Goal: Use online tool/utility: Utilize a website feature to perform a specific function

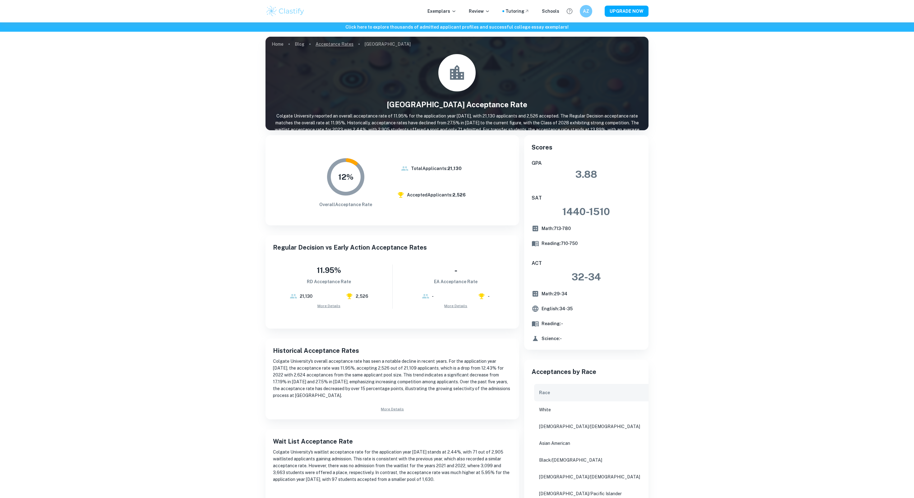
click at [323, 43] on link "Acceptance Rates" at bounding box center [335, 44] width 38 height 9
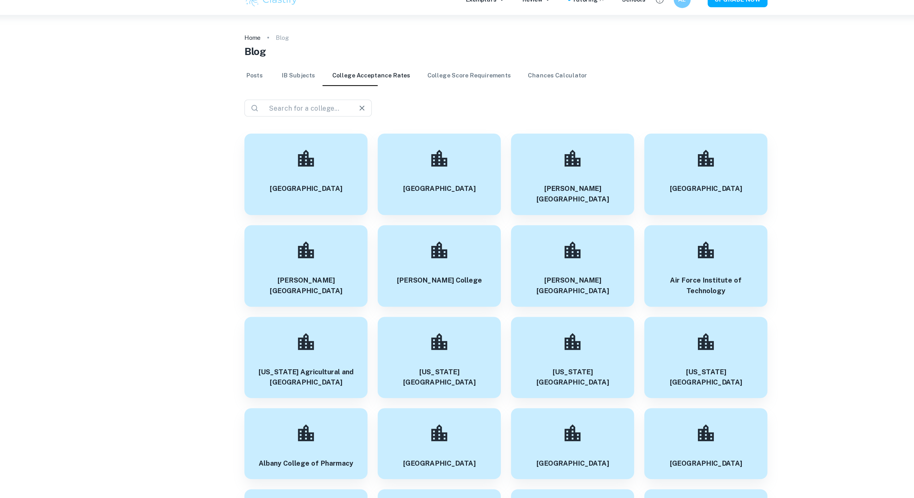
click at [304, 86] on input "text" at bounding box center [310, 90] width 58 height 9
type input "university of southern california"
click at [403, 85] on div "​ university of southern california ​" at bounding box center [456, 91] width 383 height 12
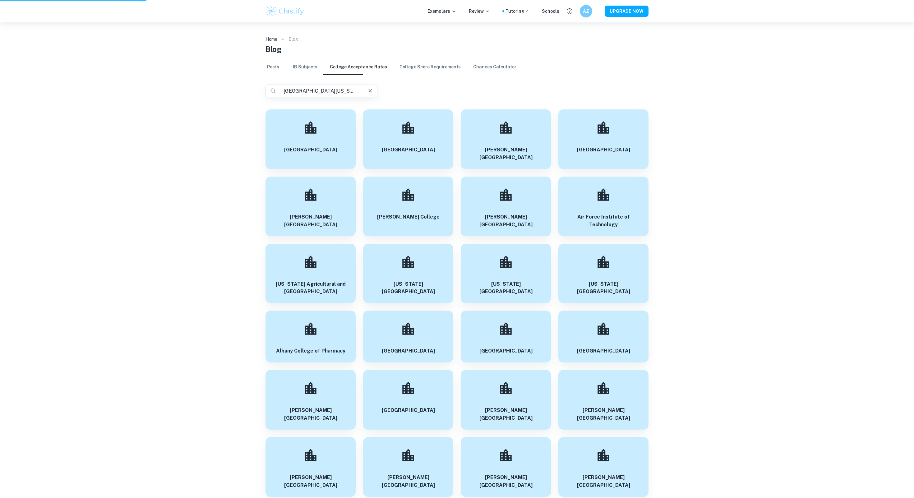
click at [335, 86] on input "university of southern california" at bounding box center [319, 90] width 76 height 9
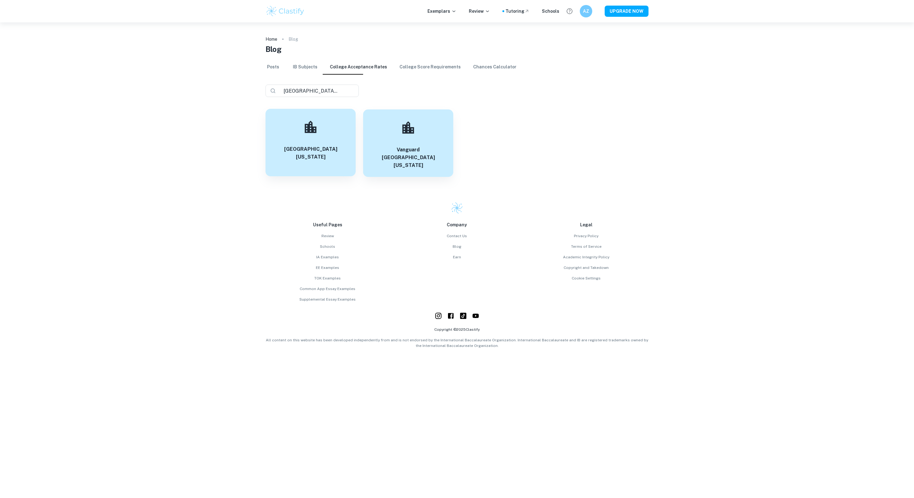
click at [313, 128] on div at bounding box center [311, 127] width 22 height 22
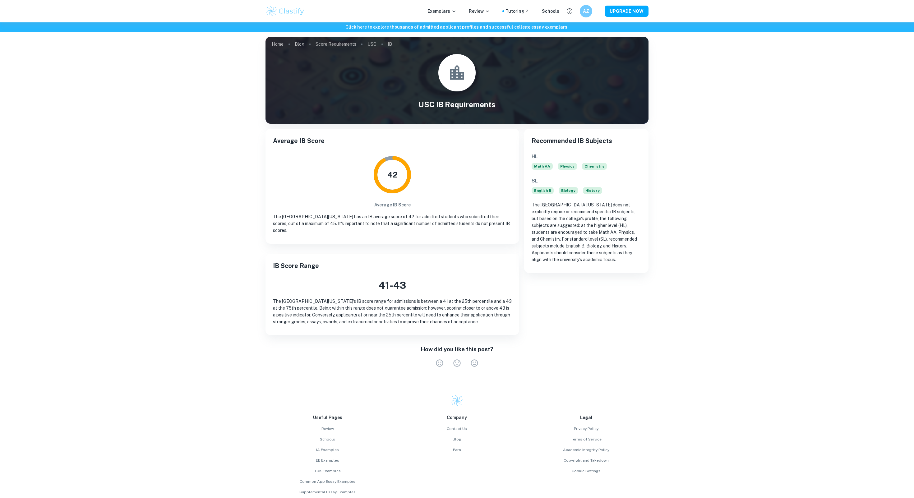
click at [367, 43] on link "USC" at bounding box center [371, 44] width 9 height 9
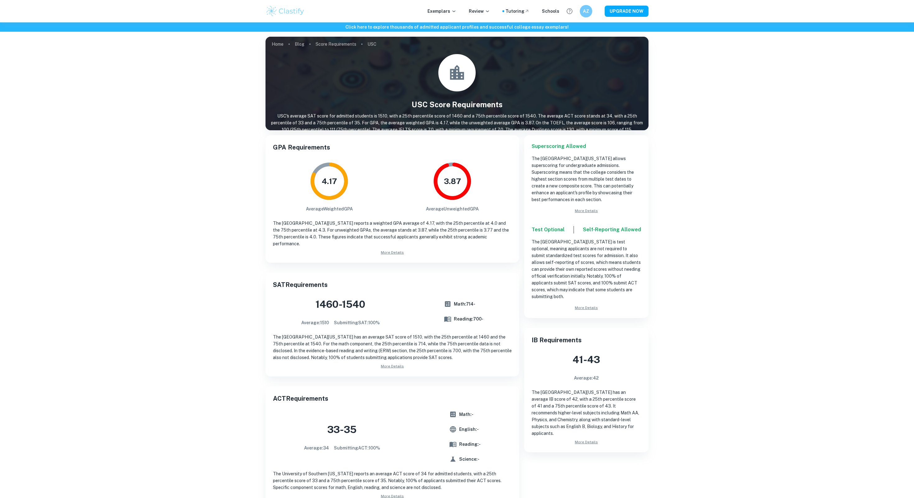
click at [395, 250] on link "More Details" at bounding box center [392, 253] width 239 height 6
click at [326, 43] on link "Score Requirements" at bounding box center [336, 44] width 41 height 9
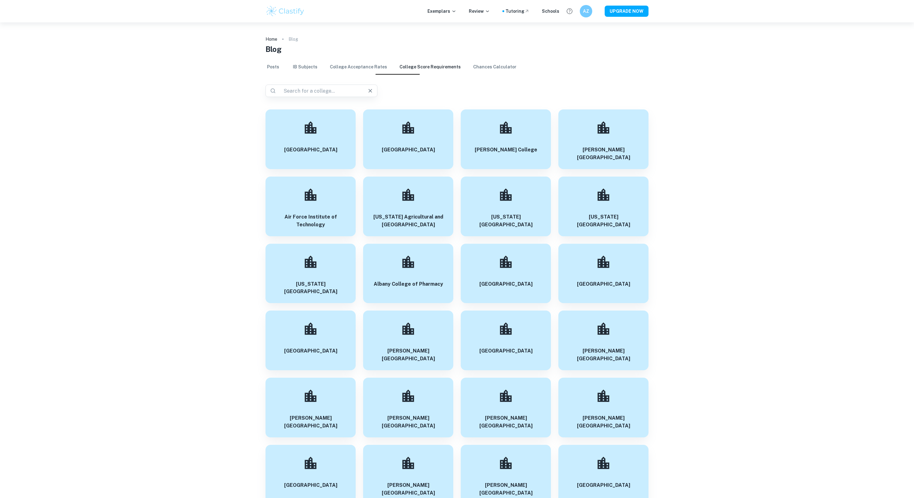
click at [328, 86] on input "text" at bounding box center [319, 90] width 76 height 9
type input "colgatef"
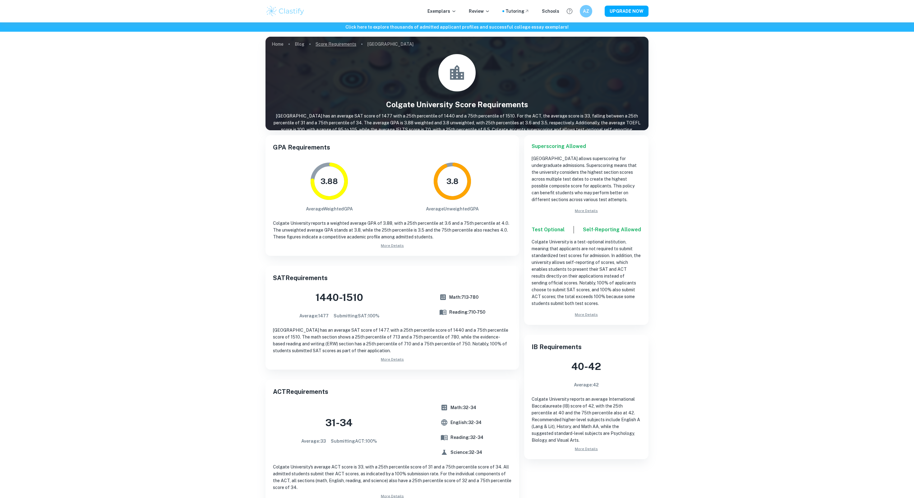
click at [334, 44] on link "Score Requirements" at bounding box center [336, 44] width 41 height 9
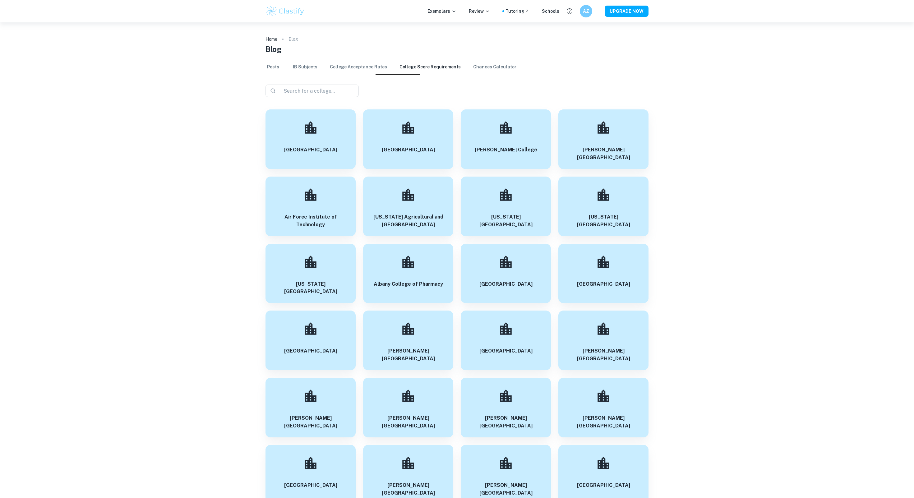
click at [473, 64] on link "Chances Calculator" at bounding box center [494, 67] width 43 height 15
drag, startPoint x: 393, startPoint y: 57, endPoint x: 442, endPoint y: 0, distance: 75.4
click at [399, 60] on link "College Score Requirements" at bounding box center [429, 67] width 61 height 15
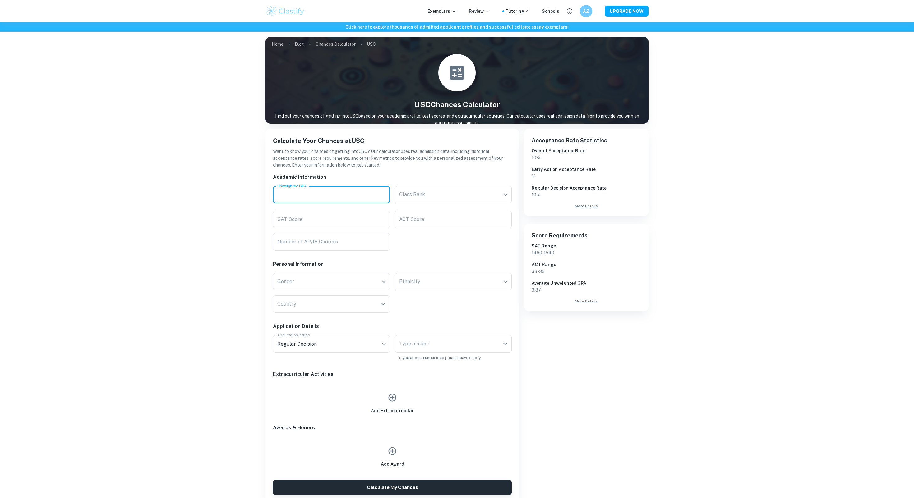
click at [308, 186] on input "Unweighted GPA" at bounding box center [331, 194] width 117 height 17
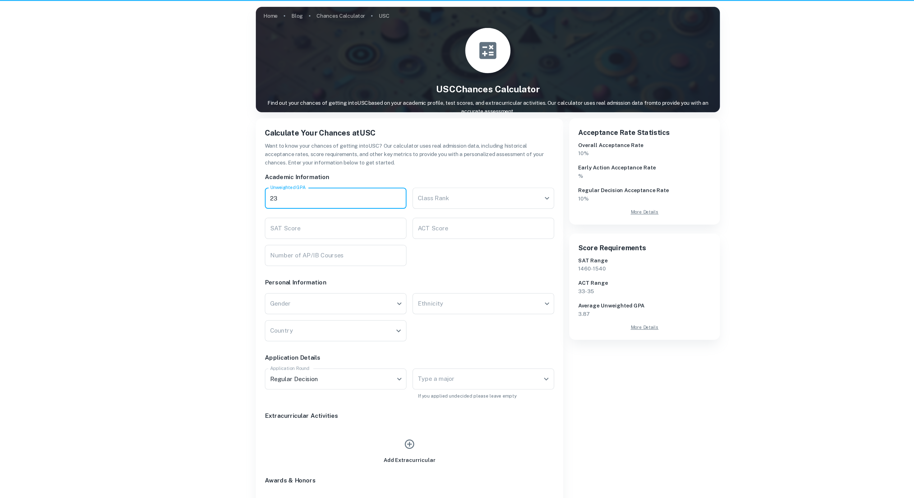
type input "2"
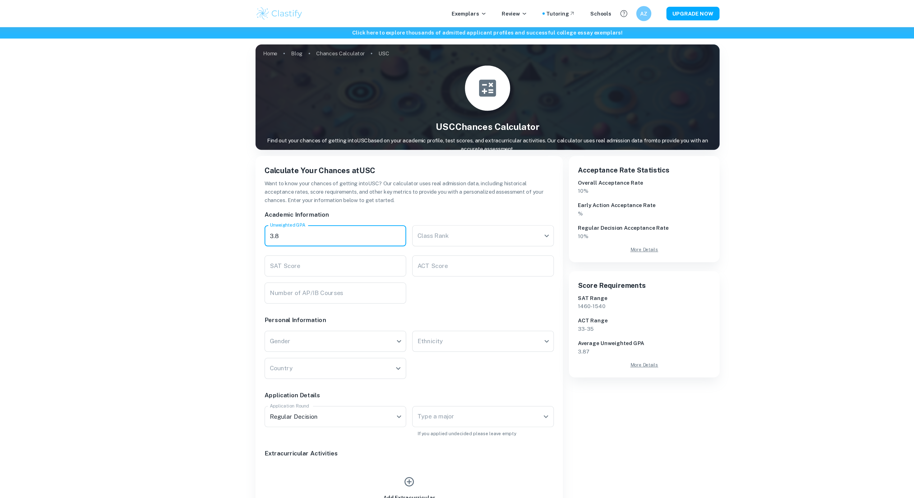
type input "3.8"
click at [426, 185] on body "We value your privacy We use cookies to enhance your browsing experience, serve…" at bounding box center [457, 271] width 914 height 498
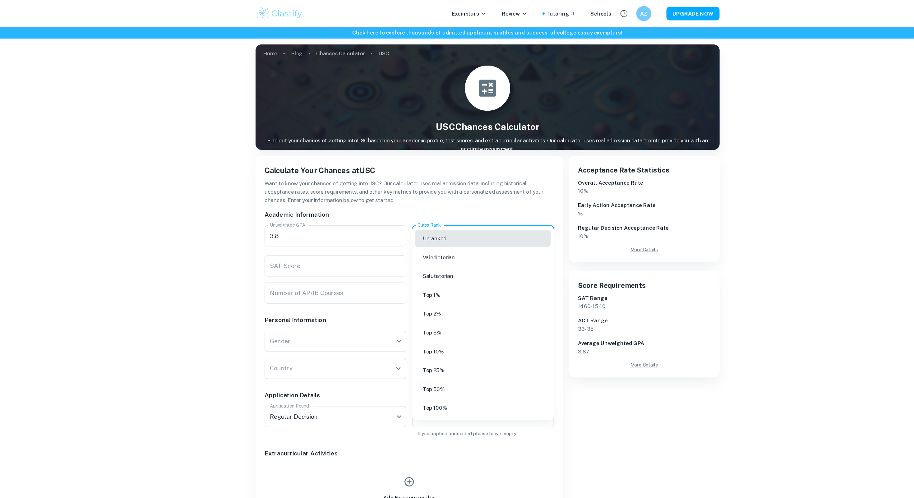
click at [427, 283] on li "Top 10%" at bounding box center [453, 290] width 112 height 14
click at [313, 211] on input "SAT Score" at bounding box center [331, 219] width 117 height 17
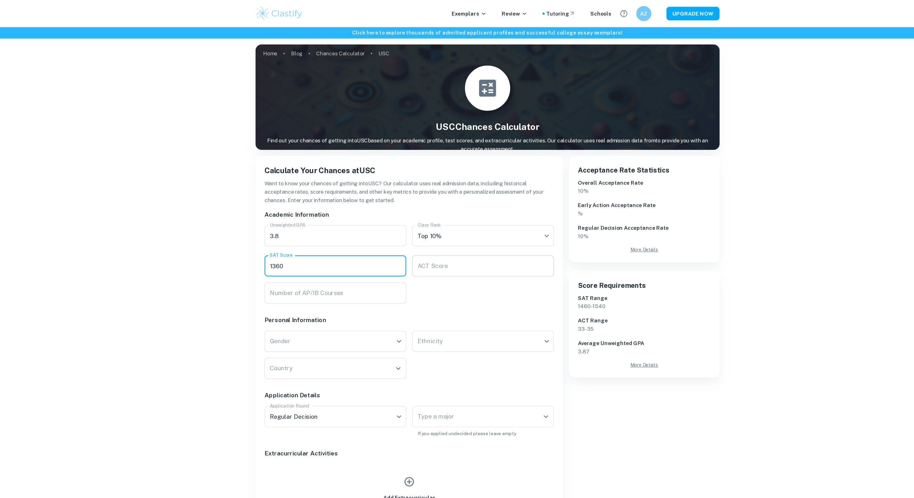
type input "1360"
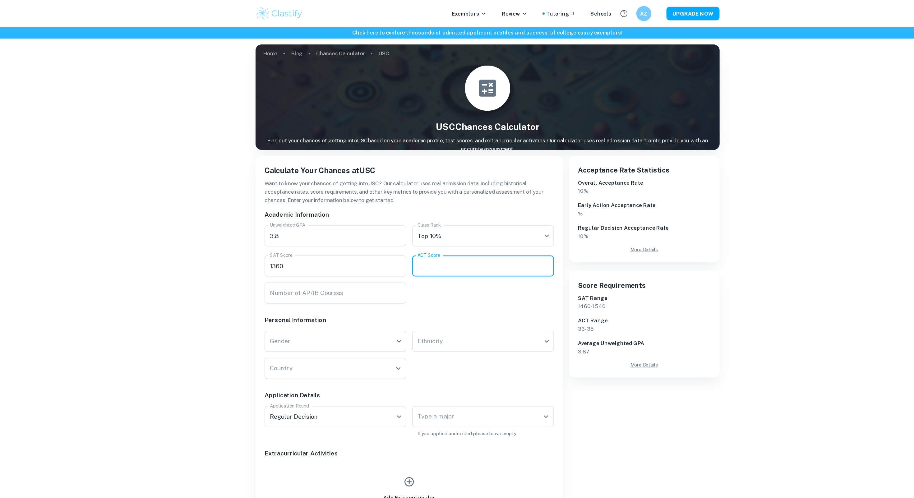
click at [406, 211] on input "ACT Score" at bounding box center [453, 219] width 117 height 17
type input "32"
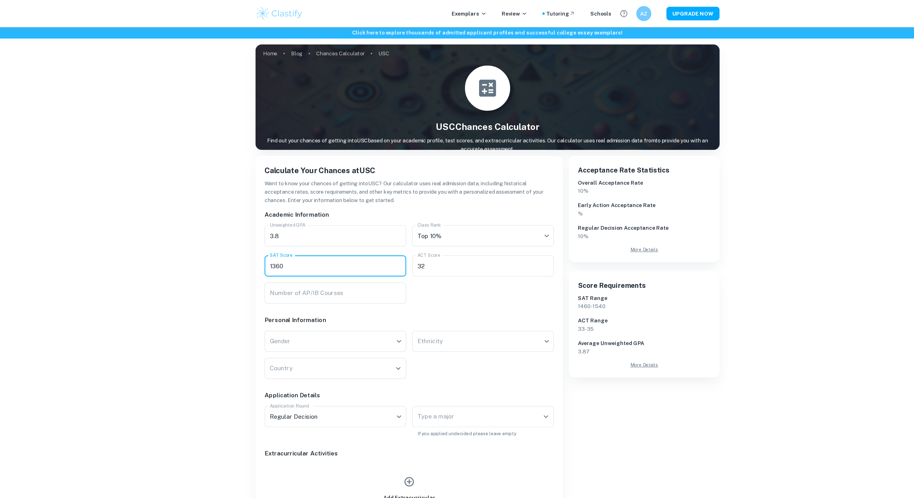
drag, startPoint x: 317, startPoint y: 206, endPoint x: 263, endPoint y: 201, distance: 54.3
click at [262, 201] on div "Calculate Your Chances at USC Want to know your chances of getting into USC ? O…" at bounding box center [390, 317] width 259 height 386
click at [295, 233] on input "Number of AP/IB Courses" at bounding box center [331, 241] width 117 height 17
type input "6"
click at [257, 234] on div "Click here to explore thousands of admitted applicant profiles and successful c…" at bounding box center [457, 375] width 914 height 706
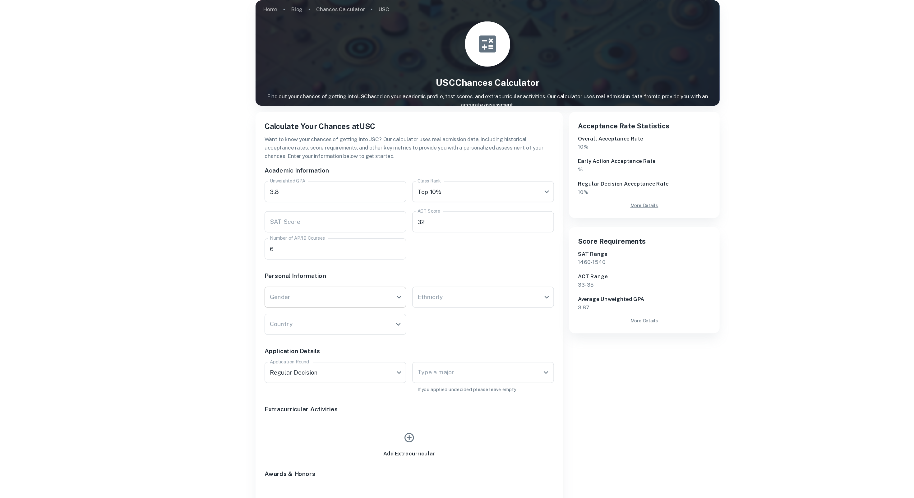
click at [292, 228] on body "We value your privacy We use cookies to enhance your browsing experience, serve…" at bounding box center [457, 271] width 914 height 498
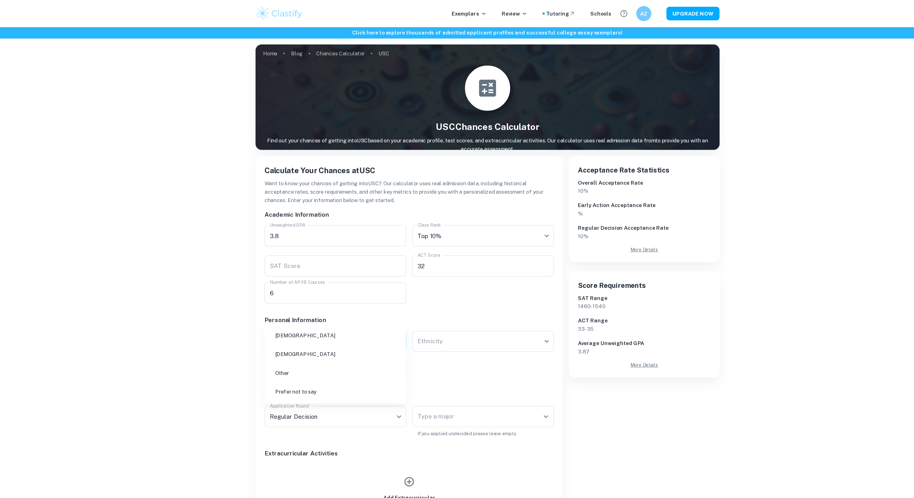
click at [295, 287] on li "Female" at bounding box center [331, 292] width 112 height 14
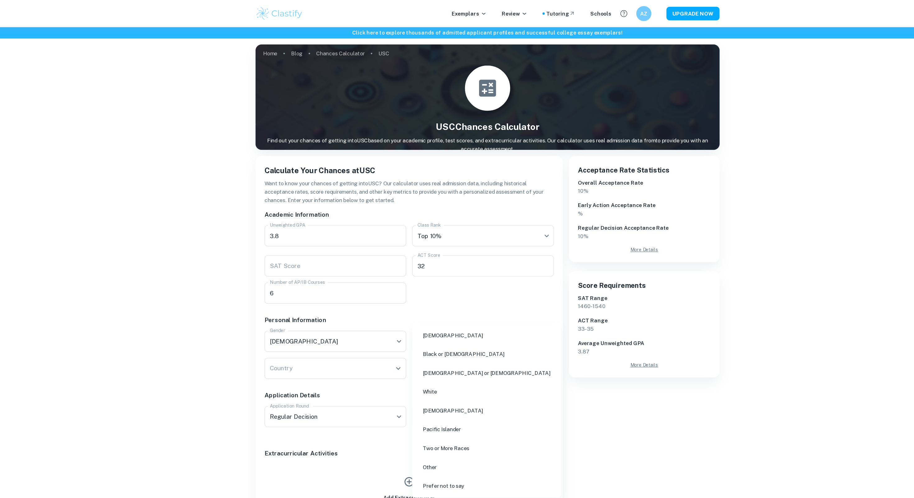
click at [405, 258] on body "We value your privacy We use cookies to enhance your browsing experience, serve…" at bounding box center [457, 271] width 914 height 498
click at [410, 277] on li "Asian" at bounding box center [456, 277] width 118 height 14
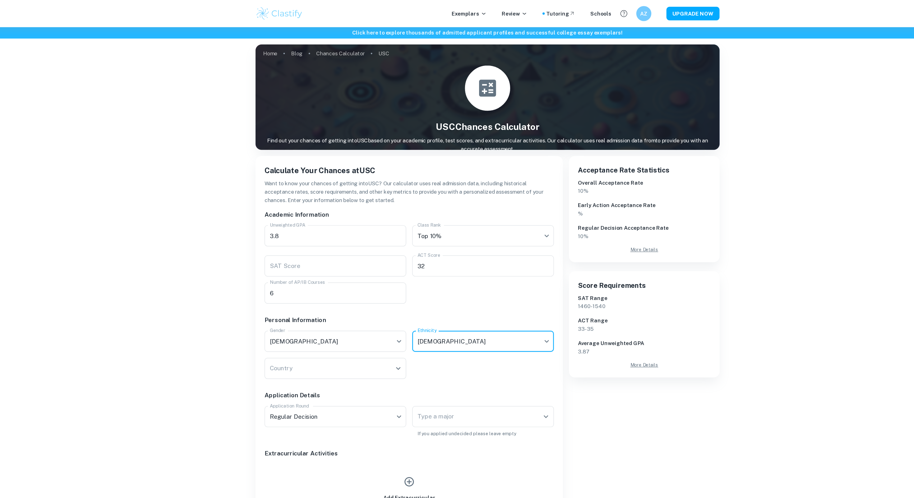
click at [321, 298] on input "Country" at bounding box center [327, 304] width 102 height 12
type input "Hong Kong"
click at [453, 313] on div "Application Details" at bounding box center [390, 321] width 244 height 17
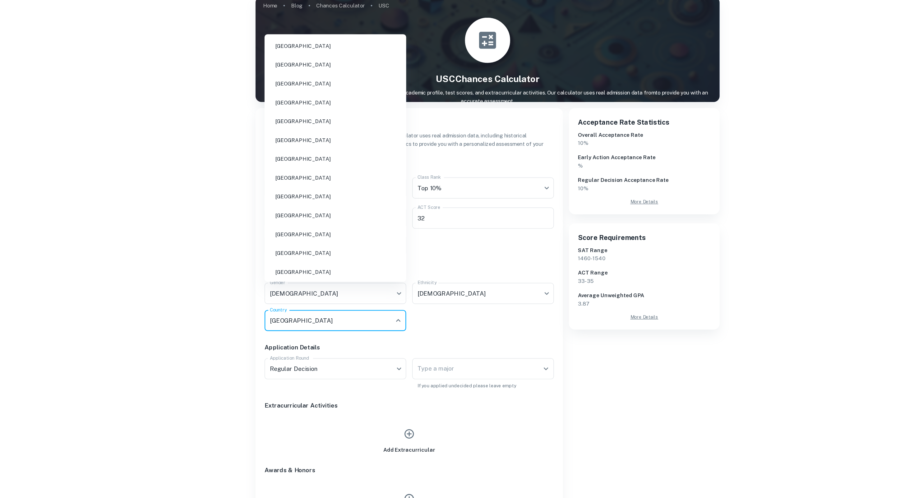
click at [324, 298] on input "Hong Kong" at bounding box center [327, 304] width 102 height 12
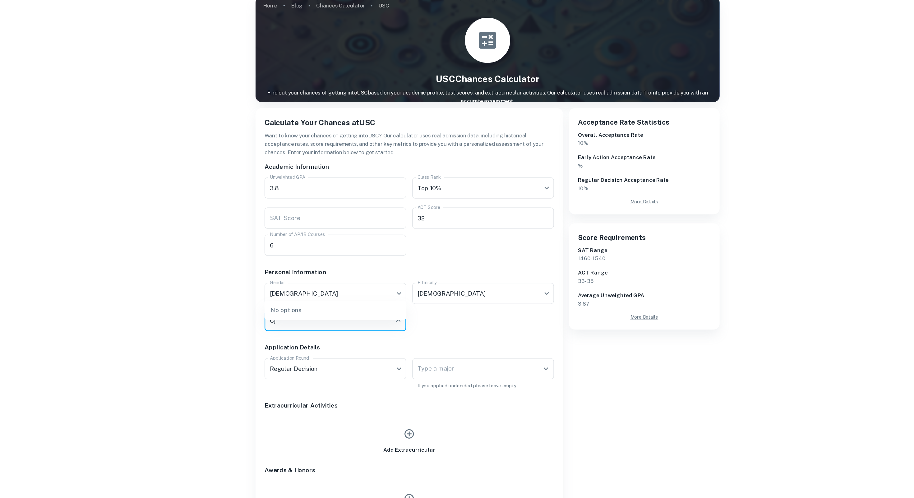
type input "C"
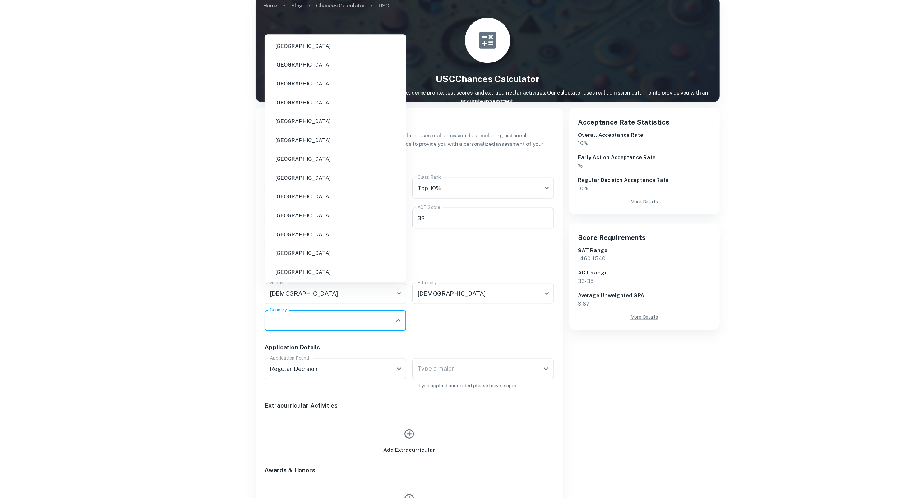
type input "J"
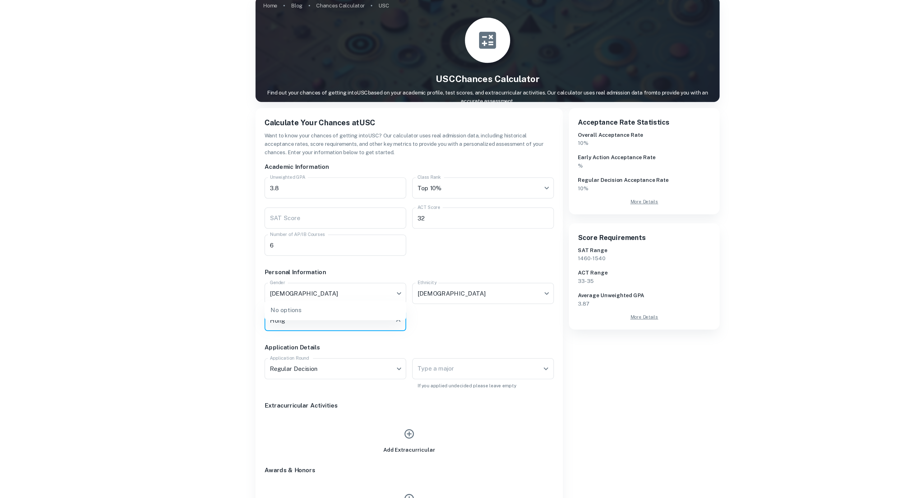
type input "Hong"
click at [440, 285] on div "Academic Information Unweighted GPA 3.8 Unweighted GPA Class Rank Top 10% Class…" at bounding box center [390, 331] width 244 height 326
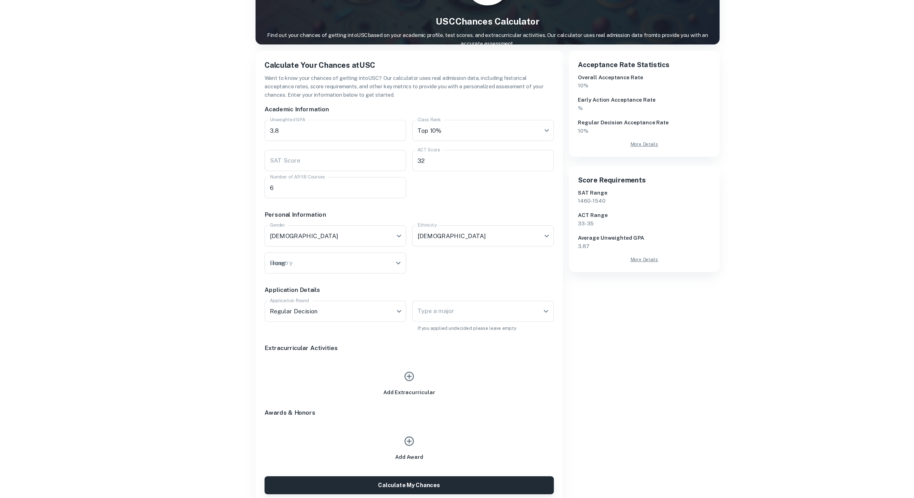
scroll to position [4, 0]
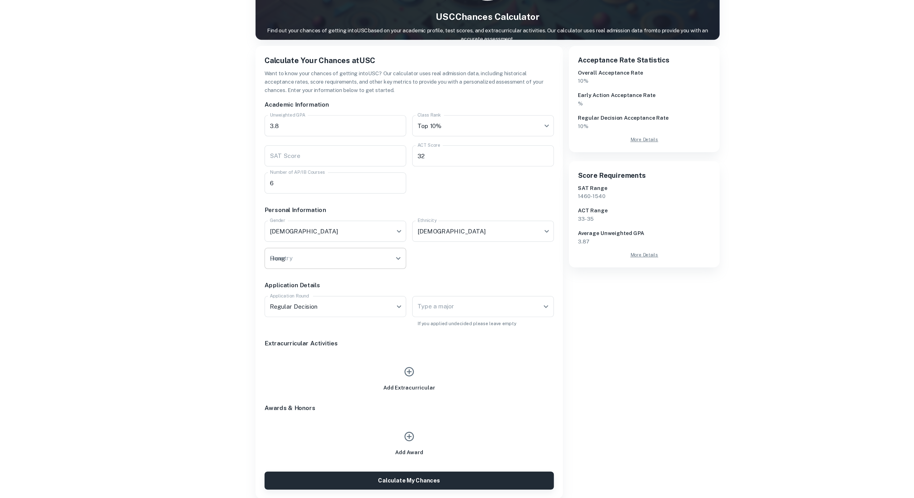
click at [294, 292] on div "Hong Country" at bounding box center [331, 300] width 117 height 17
click at [309, 291] on li "Taiwan" at bounding box center [331, 293] width 112 height 14
type input "Taiwan"
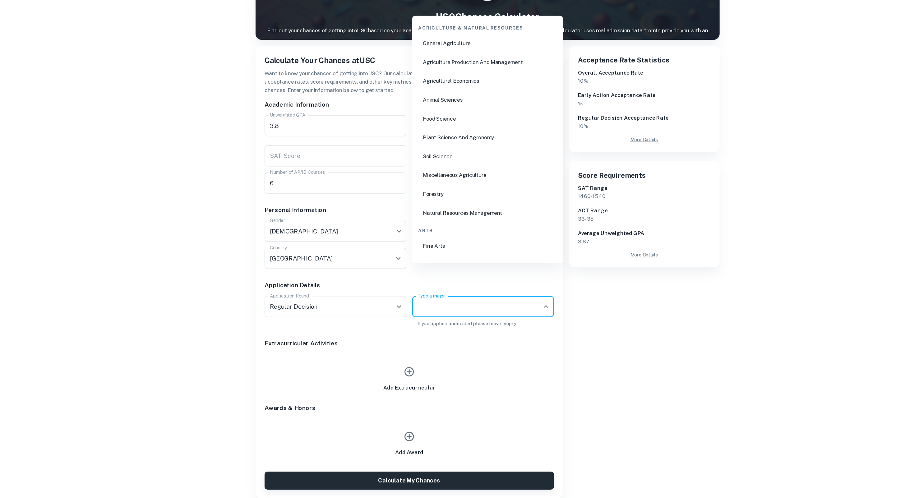
click at [407, 334] on input "Type a major" at bounding box center [449, 340] width 102 height 12
click at [408, 334] on input "Type a major" at bounding box center [449, 340] width 102 height 12
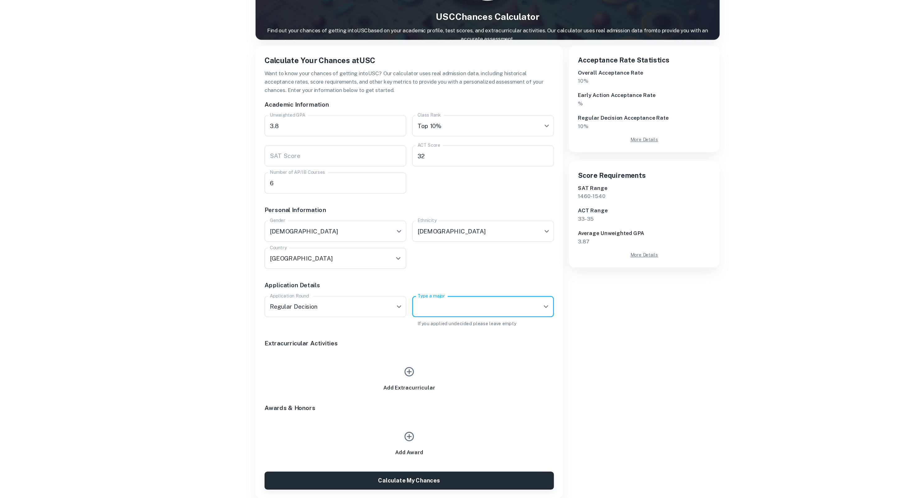
click at [408, 334] on input "Type a major" at bounding box center [449, 340] width 102 height 12
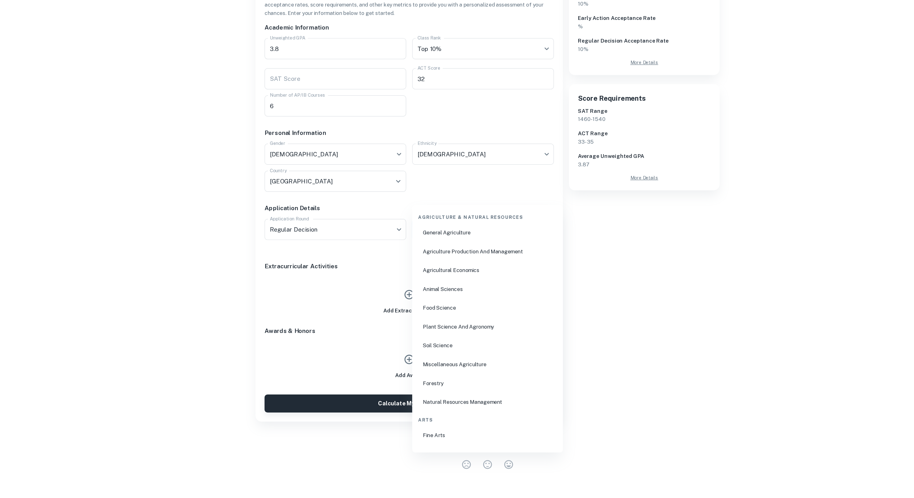
scroll to position [68, 0]
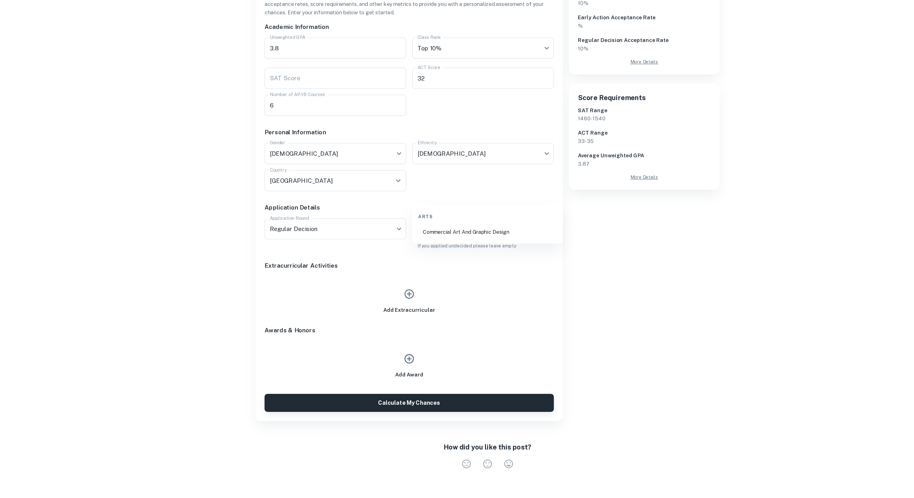
click at [419, 279] on li "Commercial Art And Graphic Design" at bounding box center [456, 278] width 119 height 14
type input "Design"
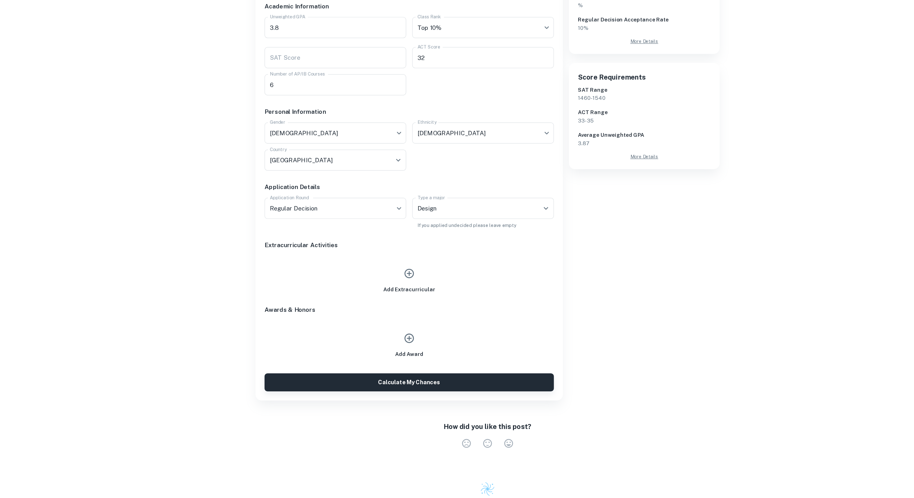
scroll to position [87, 0]
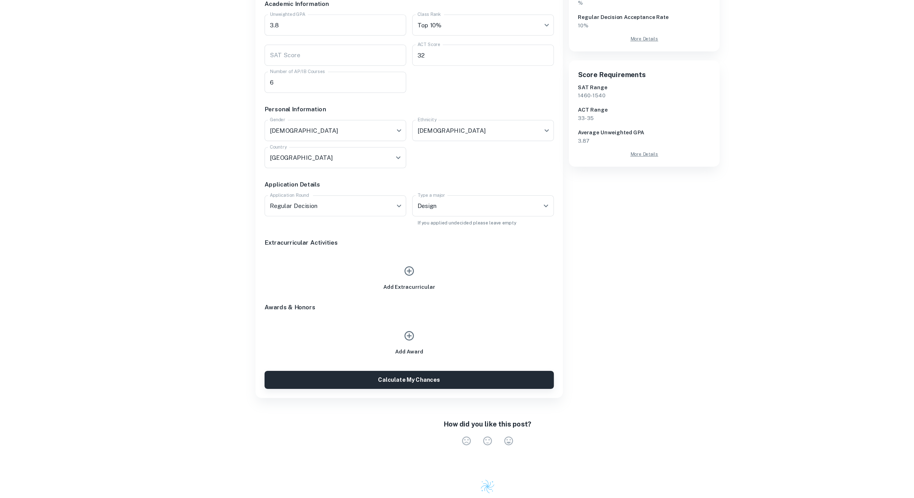
click at [389, 307] on icon "button" at bounding box center [393, 311] width 8 height 8
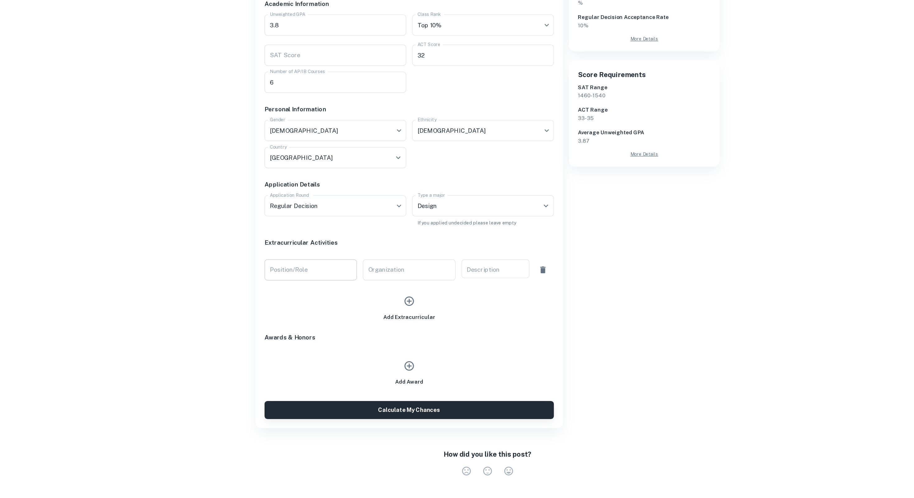
click at [287, 301] on input "Position/Role" at bounding box center [311, 309] width 76 height 17
type input "Leader"
click at [396, 301] on input "Organization" at bounding box center [392, 309] width 76 height 17
type input "BELEZA"
click at [468, 306] on textarea "Description" at bounding box center [463, 308] width 47 height 5
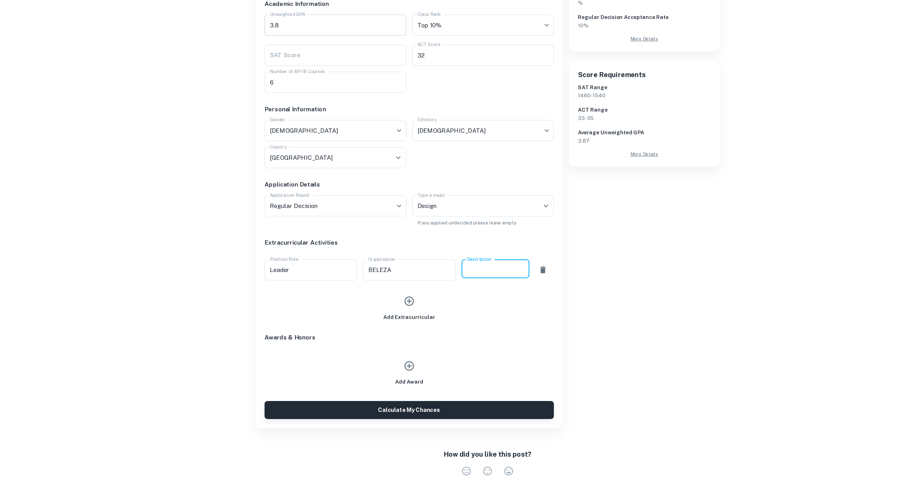
click at [293, 99] on input "3.8" at bounding box center [331, 107] width 117 height 17
type input "3"
type input "4.0"
click at [451, 301] on div "x Description" at bounding box center [464, 309] width 56 height 16
click at [417, 124] on input "32" at bounding box center [453, 132] width 117 height 17
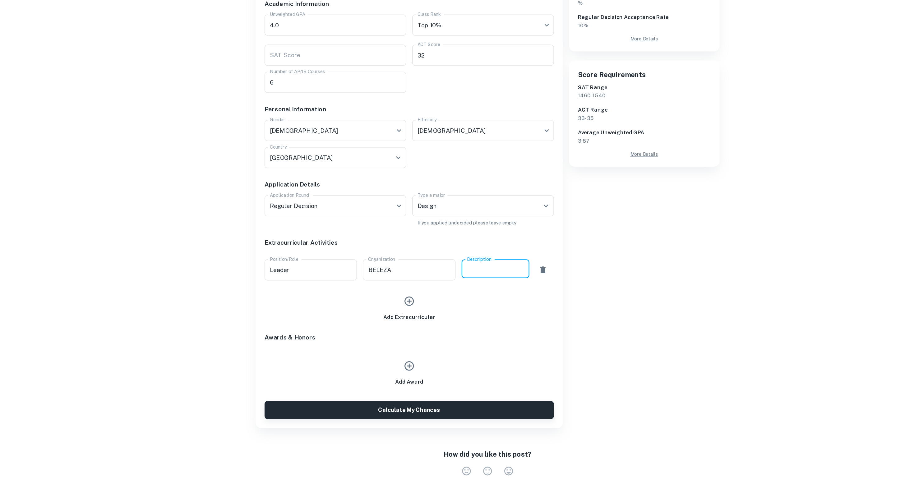
click at [451, 306] on textarea "Description" at bounding box center [463, 308] width 47 height 5
paste textarea "Conceptualized, planned, directed BELEZA XV, charity fashion show Led a team of…"
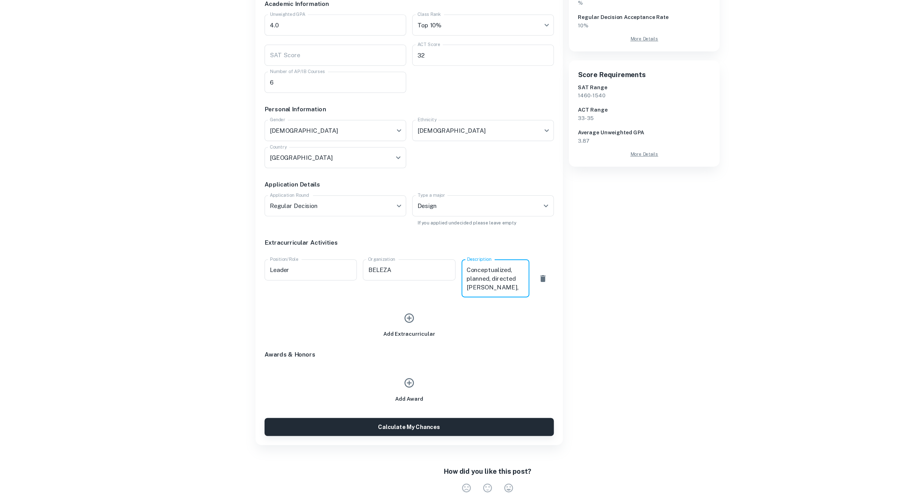
scroll to position [80, 0]
type textarea "Conceptualized, planned, directed BELEZA XV, charity fashion show Led a team of…"
click at [393, 346] on icon "button" at bounding box center [393, 350] width 8 height 8
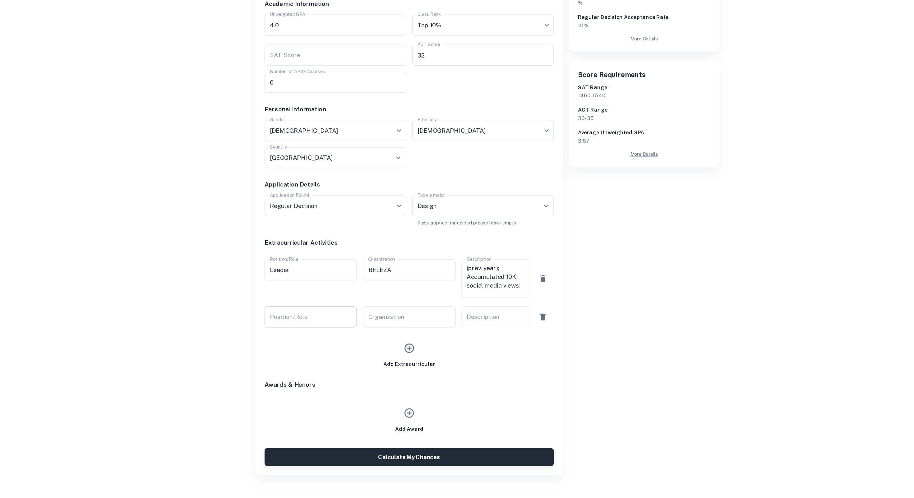
click at [299, 340] on input "Position/Role" at bounding box center [311, 348] width 76 height 17
type input "Founder"
click at [371, 340] on input "Organization" at bounding box center [392, 348] width 76 height 17
paste input "Youth Economics Initiative Chapter at RCHK"
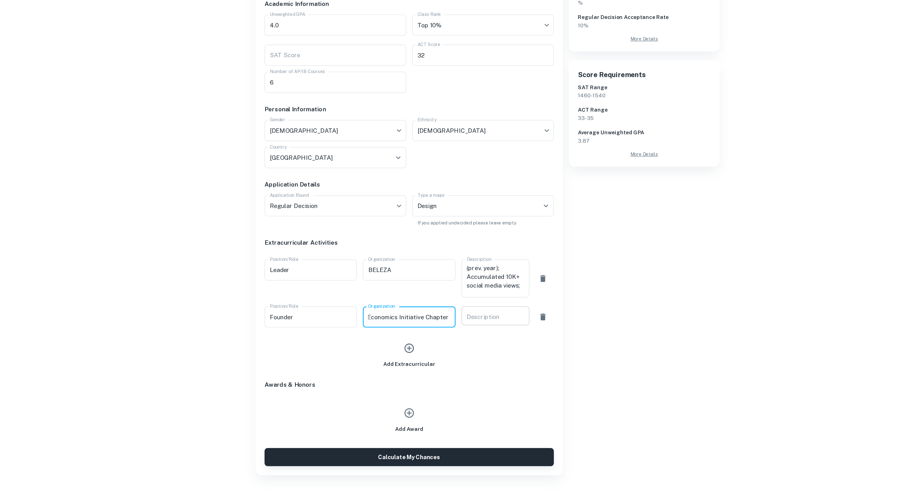
type input "Youth Economics Initiative Chapter at RCHK"
click at [454, 340] on div "x Description" at bounding box center [464, 348] width 56 height 16
paste textarea "Co-founded IBDP Economics mentorship program. Designed/led 10+ workshops for 25…"
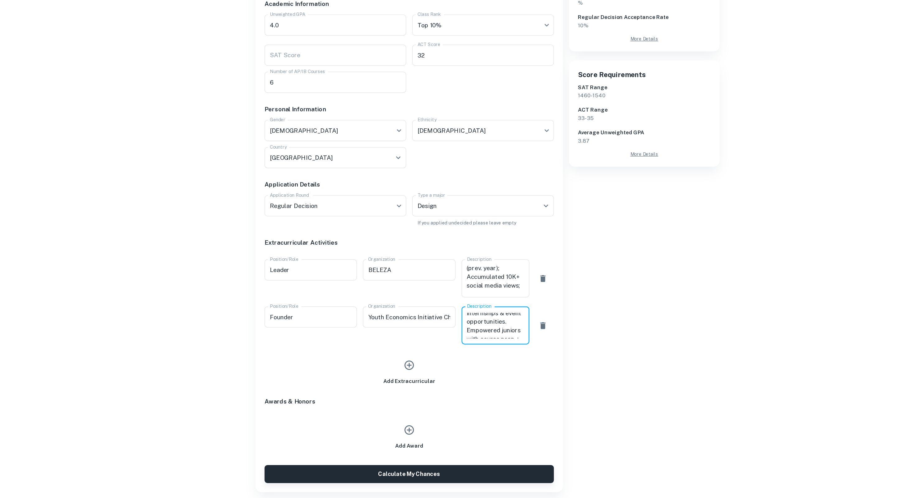
type textarea "Co-founded IBDP Economics mentorship program. Designed/led 10+ workshops for 25…"
click at [396, 385] on icon "button" at bounding box center [393, 389] width 8 height 8
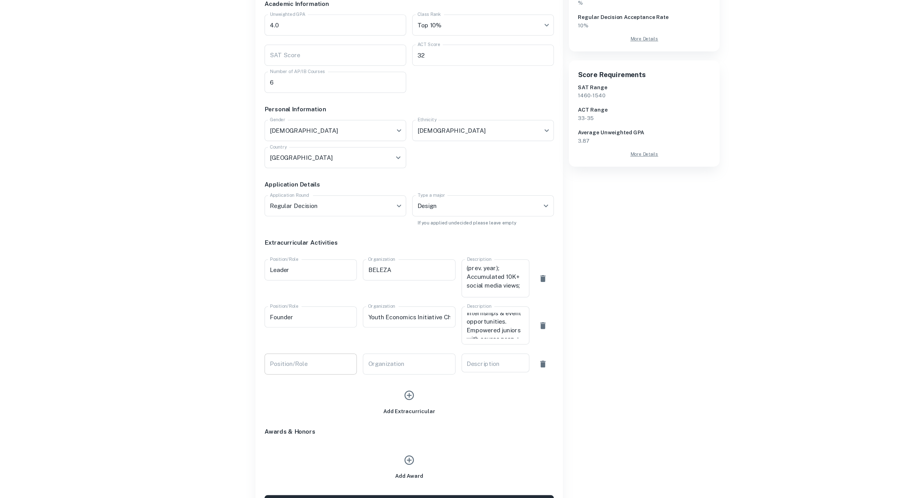
click at [292, 379] on input "Position/Role" at bounding box center [311, 387] width 76 height 17
type input "Vice President"
click at [447, 379] on div "x Description" at bounding box center [464, 387] width 56 height 16
paste textarea "Sustainability Team RC"
type textarea "Sustainability Team RC"
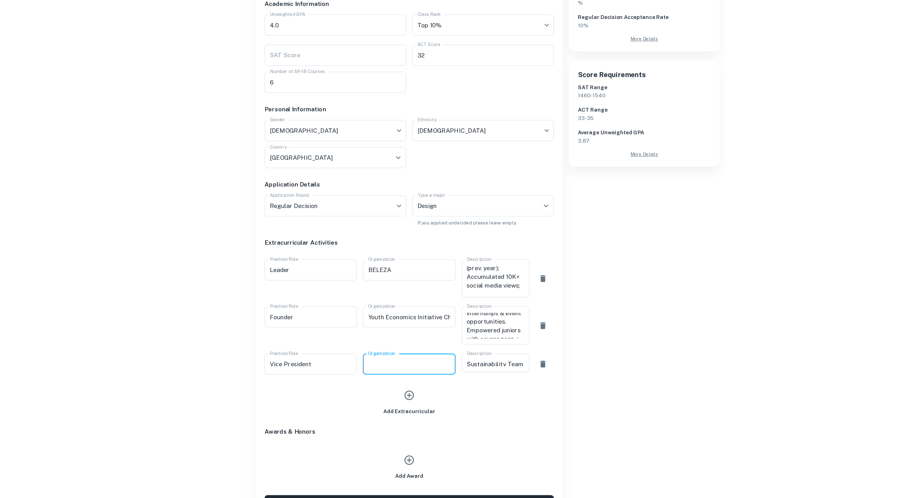
click at [395, 379] on input "Organization" at bounding box center [392, 387] width 76 height 17
type input "Sustainability Team Renaissance College"
click at [391, 396] on div "Add Extracurricular" at bounding box center [390, 413] width 244 height 34
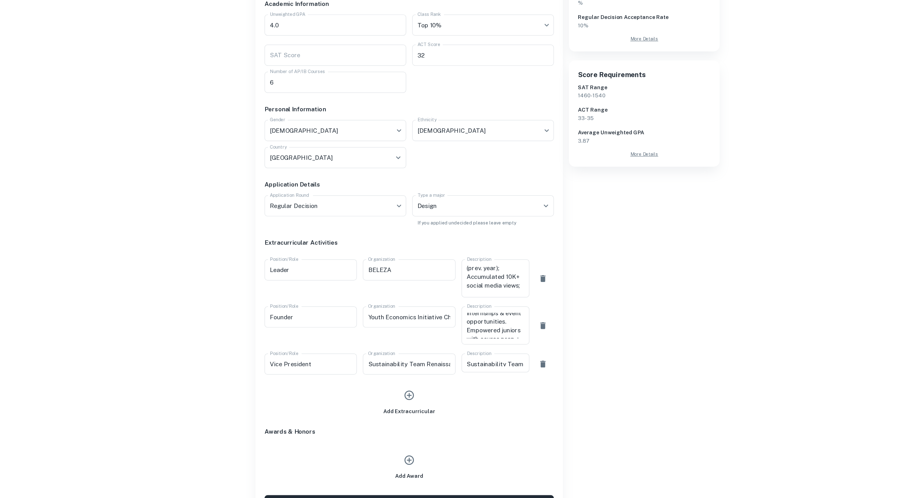
click at [391, 409] on icon "button" at bounding box center [393, 413] width 8 height 8
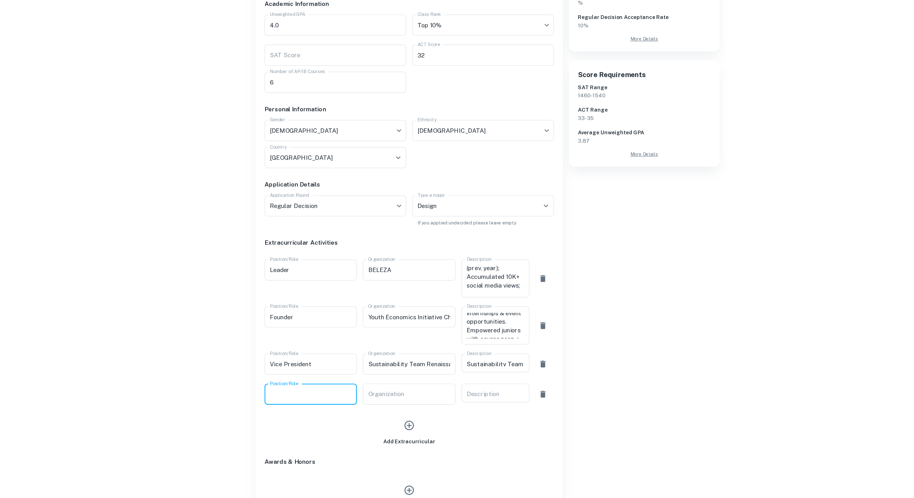
click at [301, 404] on input "Position/Role" at bounding box center [311, 412] width 76 height 17
paste input "Leader of Marketing"
type input "Leader of Marketing"
click at [375, 404] on input "Organization" at bounding box center [392, 412] width 76 height 17
paste input "ESF Sustainability Alliance"
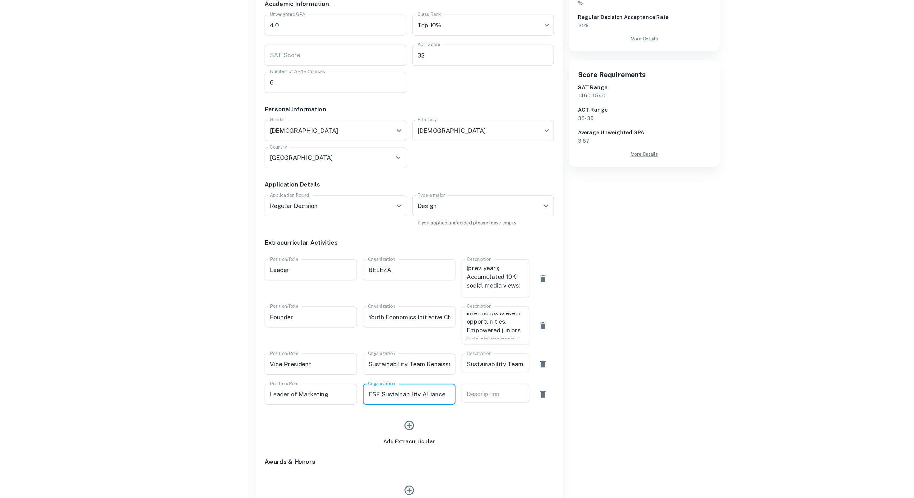
type input "ESF Sustainability Alliance"
click at [457, 404] on div "x Description" at bounding box center [464, 412] width 56 height 16
paste textarea "Headed marketing for ESF Sustainability Alliance (uniting all ESF eco-clubs). L…"
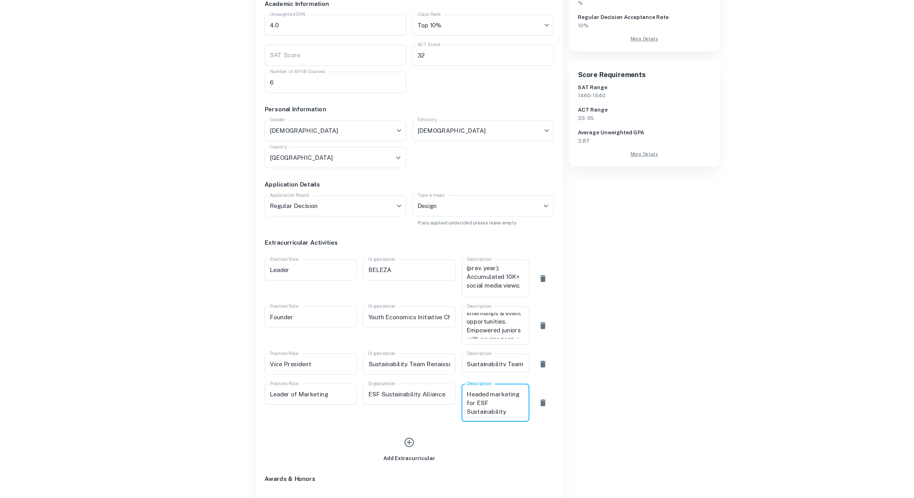
scroll to position [70, 0]
type textarea "Headed marketing for ESF Sustainability Alliance (uniting all ESF eco-clubs). L…"
click at [391, 462] on h6 "Add Extracurricular" at bounding box center [392, 465] width 43 height 7
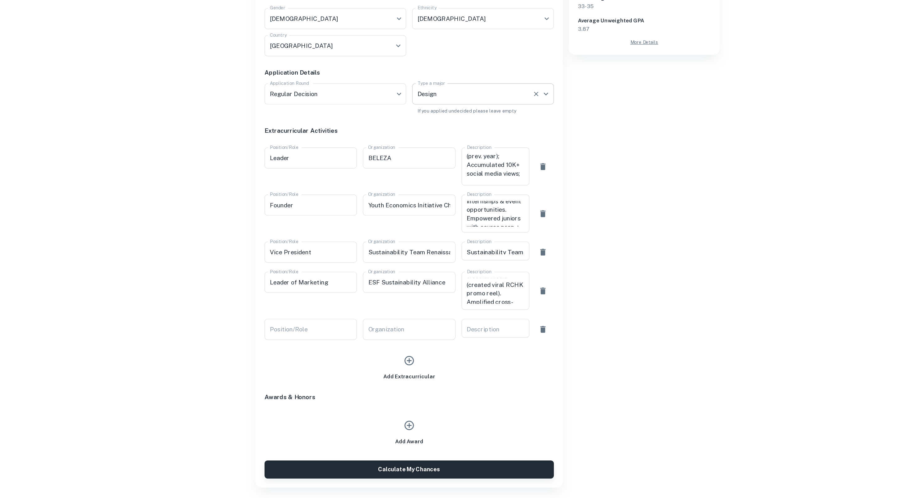
scroll to position [180, 0]
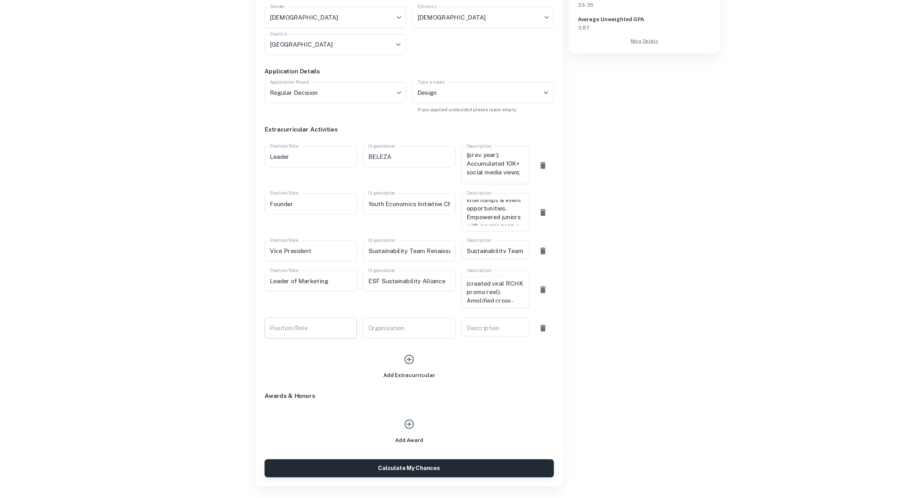
click at [335, 349] on input "Position/Role" at bounding box center [311, 357] width 76 height 17
type input "Founder"
click at [364, 349] on input "Organization" at bounding box center [392, 357] width 76 height 17
paste input "IB Scheduler"
type input "IB Scheduler"
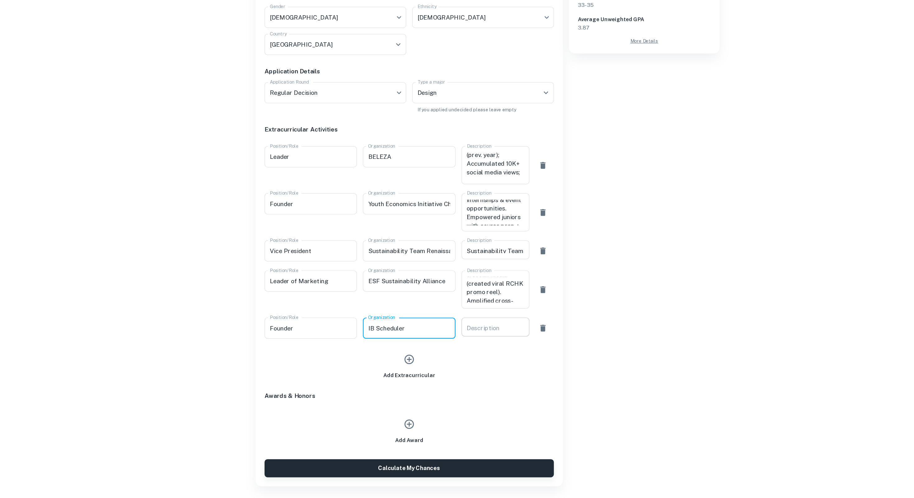
click at [461, 354] on textarea "Description" at bounding box center [463, 356] width 47 height 5
paste textarea "A Startup for IB-students to manage their schedule, provide IB Core guidance, a…"
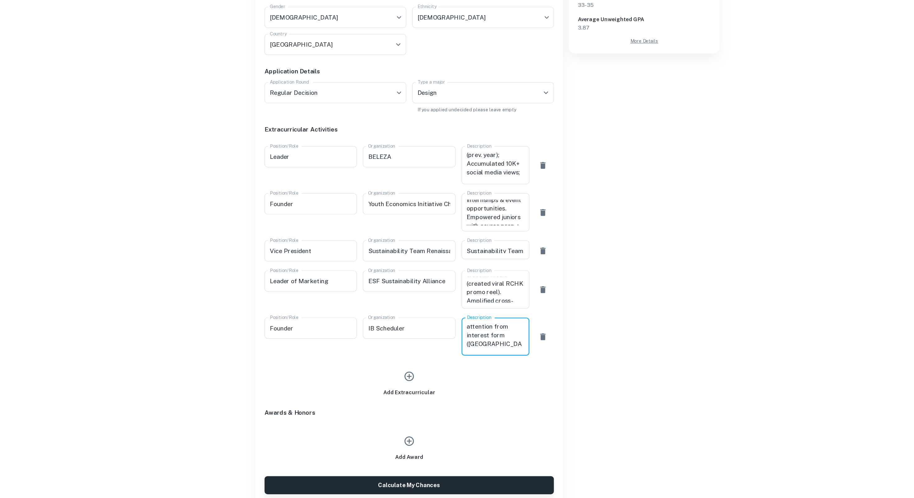
type textarea "A Startup for IB-students to manage their schedule, provide IB Core guidance, a…"
click at [338, 345] on div "Position/Role Founder Position/Role" at bounding box center [308, 362] width 81 height 36
click at [393, 393] on icon "button" at bounding box center [392, 397] width 9 height 9
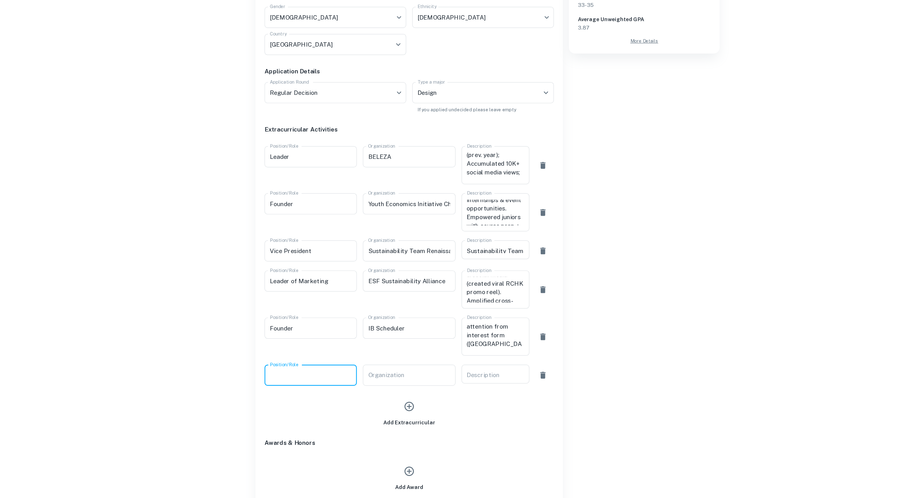
click at [295, 388] on input "Position/Role" at bounding box center [311, 396] width 76 height 17
type input "e"
type input "l"
type input "Co-founder"
click at [398, 388] on input "Organization" at bounding box center [392, 396] width 76 height 17
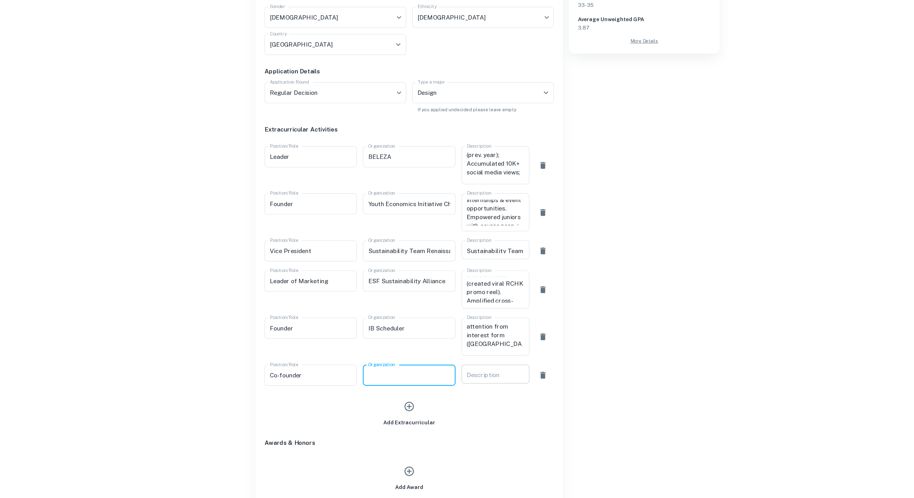
click at [465, 393] on textarea "Description" at bounding box center [463, 395] width 47 height 5
paste textarea "Honua Makana Bracelet Pop-Up Stall"
type textarea "Honua Makana Bracelet Pop-Up Stall"
click at [410, 388] on input "Organization" at bounding box center [392, 396] width 76 height 17
drag, startPoint x: 466, startPoint y: 368, endPoint x: 414, endPoint y: 350, distance: 55.0
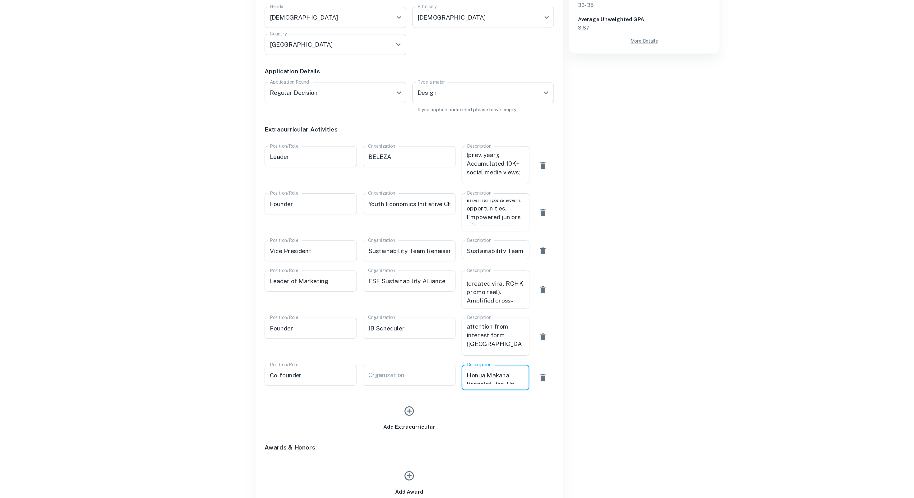
click at [414, 383] on div "Position/Role Co-founder Position/Role Organization Organization Description Ho…" at bounding box center [390, 396] width 244 height 26
click at [395, 388] on input "Organization" at bounding box center [392, 396] width 76 height 17
paste input "Honua Makana Bracelet Pop-Up Stall"
type input "Honua Makana Bracelet Pop-Up Stall"
click at [455, 388] on div "x Description" at bounding box center [464, 396] width 56 height 16
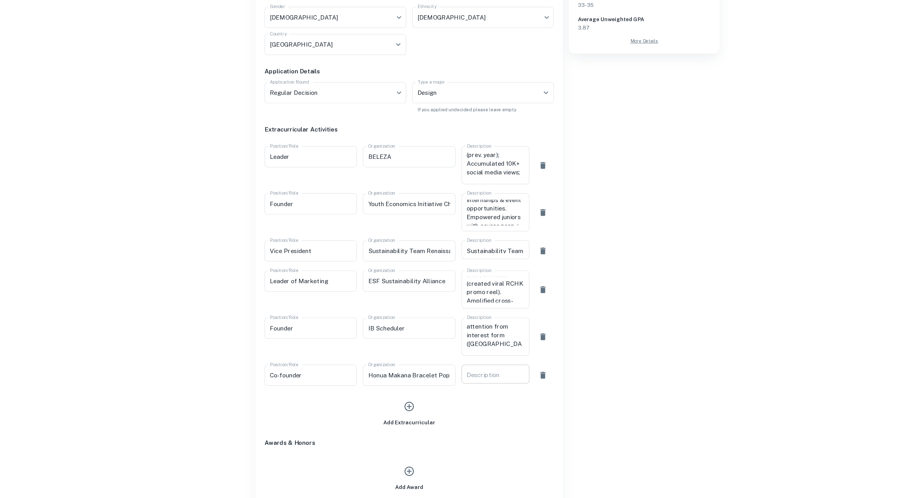
paste textarea "Co-constructed business plan, managed operations, and navigated financial aspec…"
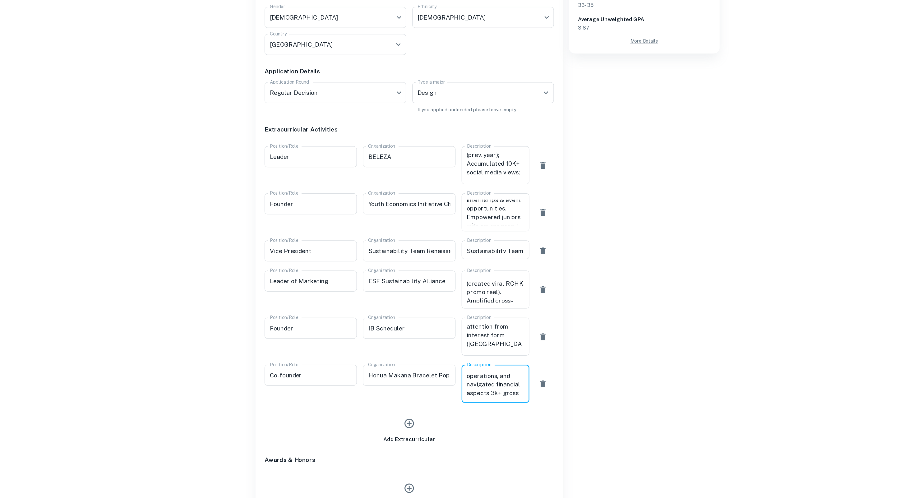
scroll to position [205, 0]
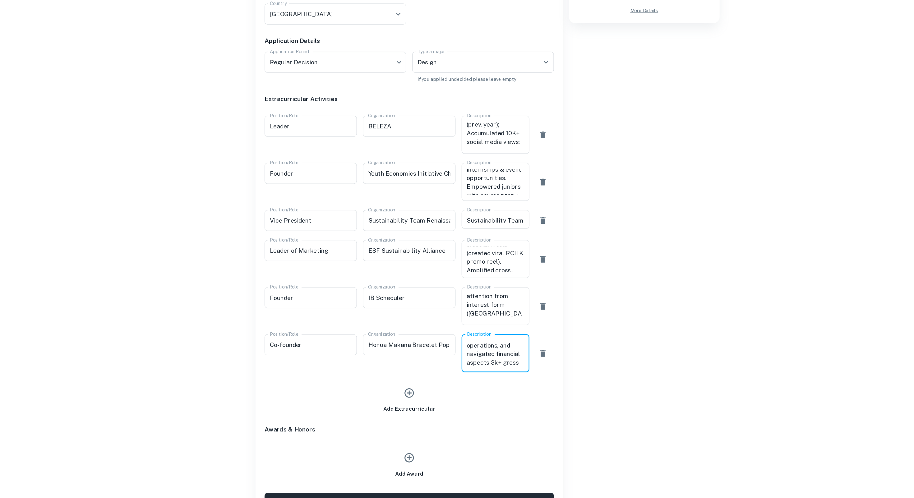
type textarea "Co-constructed business plan, managed operations, and navigated financial aspec…"
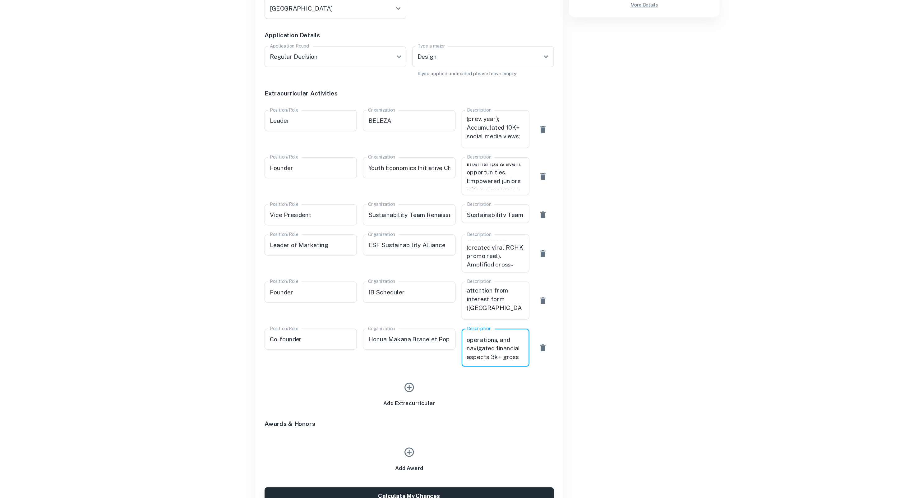
click at [543, 366] on div "Acceptance Rate Statistics Overall Acceptance Rate 10 % Early Action Acceptance…" at bounding box center [583, 216] width 129 height 605
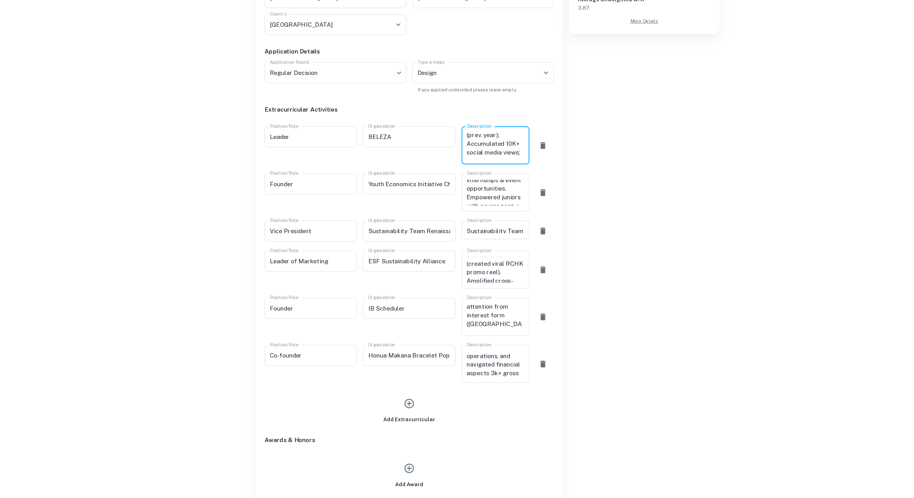
click at [465, 183] on textarea "Conceptualized, planned, directed BELEZA XV, charity fashion show Led a team of…" at bounding box center [463, 193] width 47 height 21
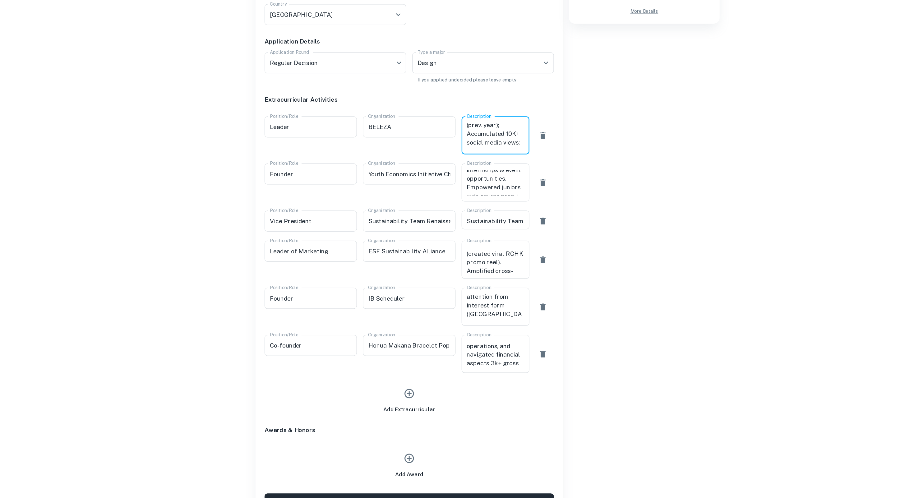
click at [440, 183] on textarea "Conceptualized, planned, directed BELEZA XV, charity fashion show Led a team of…" at bounding box center [463, 193] width 47 height 21
click at [461, 183] on textarea "Conceptualized, planned, directed BELEZA XV, charity fashion show Led a team of…" at bounding box center [463, 193] width 47 height 21
click at [566, 241] on div "Acceptance Rate Statistics Overall Acceptance Rate 10 % Early Action Acceptance…" at bounding box center [583, 216] width 129 height 605
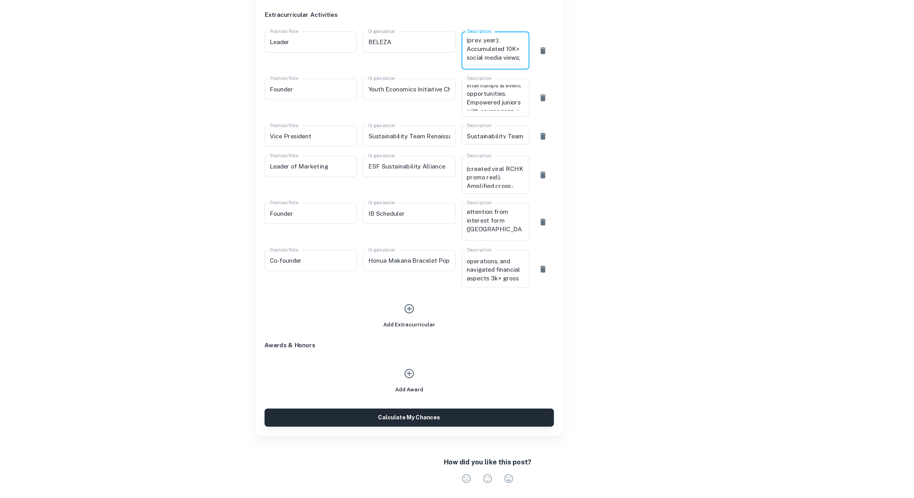
scroll to position [81, 0]
drag, startPoint x: 480, startPoint y: 106, endPoint x: 430, endPoint y: 106, distance: 50.1
click at [430, 108] on div "Position/Role Leader Position/Role Organization BELEZA Organization Description…" at bounding box center [390, 126] width 244 height 36
click at [457, 118] on textarea "Conceptualized, planned, directed BELEZA XV, charity fashion show Led a team of…" at bounding box center [463, 128] width 47 height 21
click at [473, 118] on textarea "Conceptualized, planned, directed BELEZA XV, charity fashion show Led a team of…" at bounding box center [463, 128] width 47 height 21
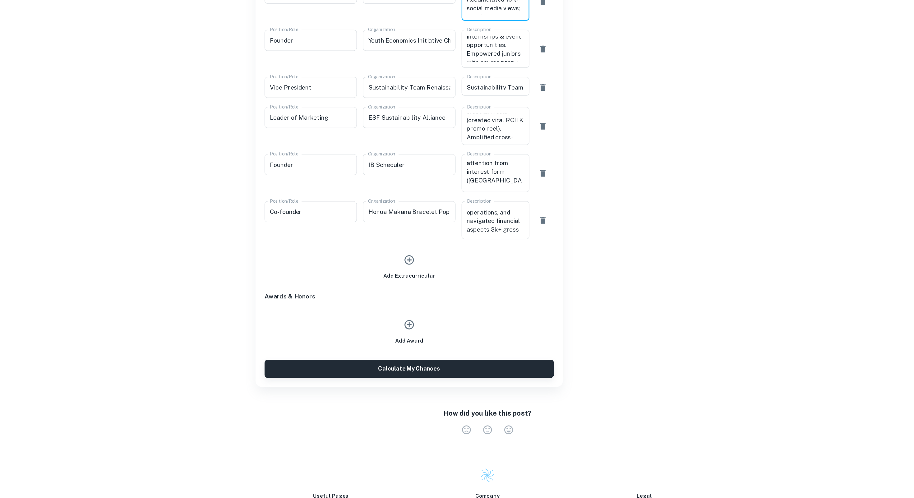
scroll to position [319, 0]
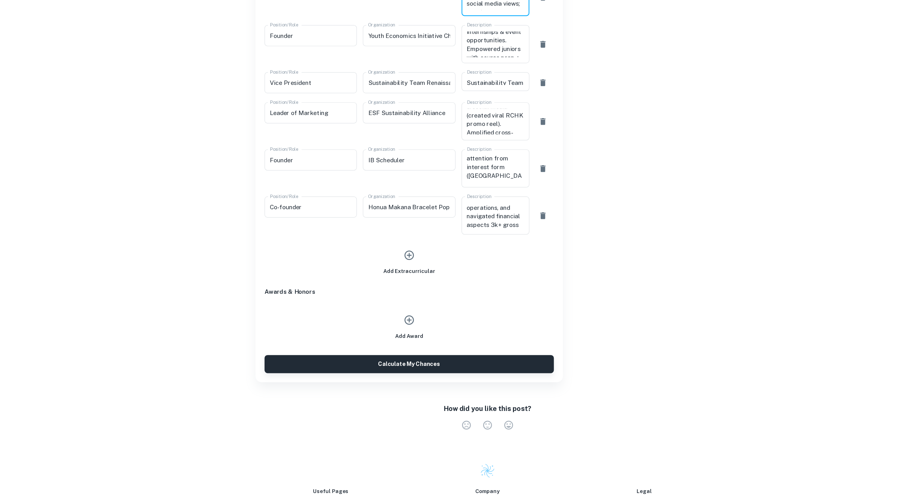
type textarea "Conceptualized, planned, directed BELEZA XV, charity fashion show Led a team of…"
click at [418, 285] on div "Add Extracurricular" at bounding box center [392, 299] width 239 height 29
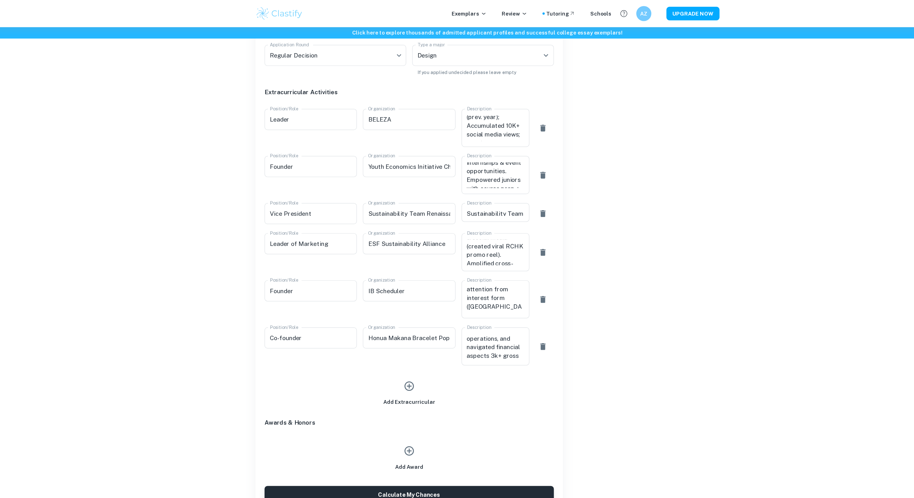
scroll to position [297, 0]
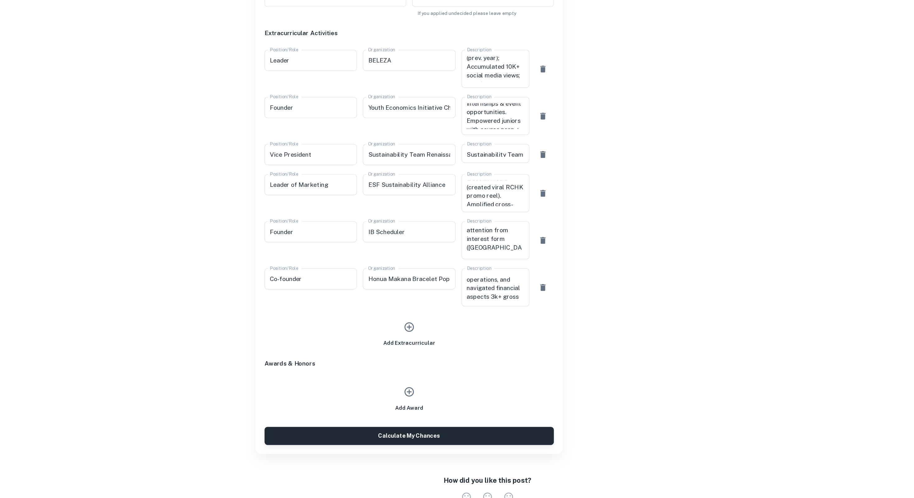
click at [390, 362] on div "Add Award" at bounding box center [392, 376] width 239 height 29
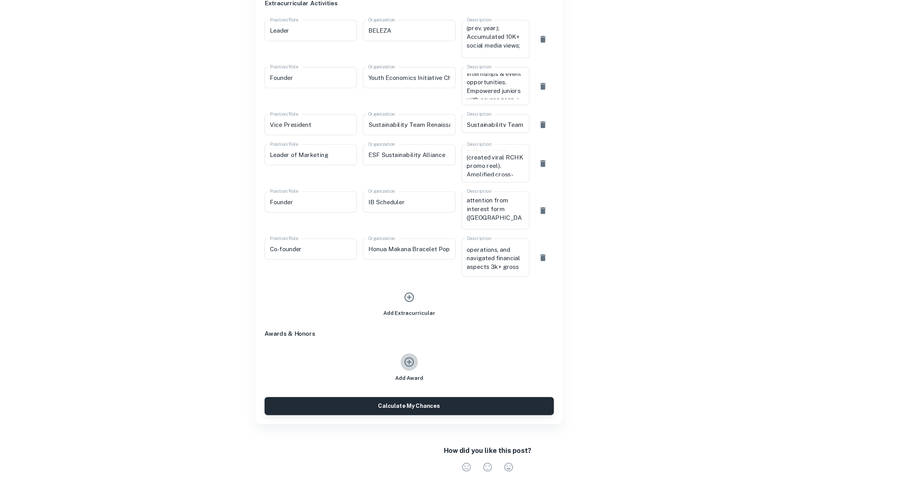
click at [391, 370] on icon "button" at bounding box center [393, 374] width 8 height 8
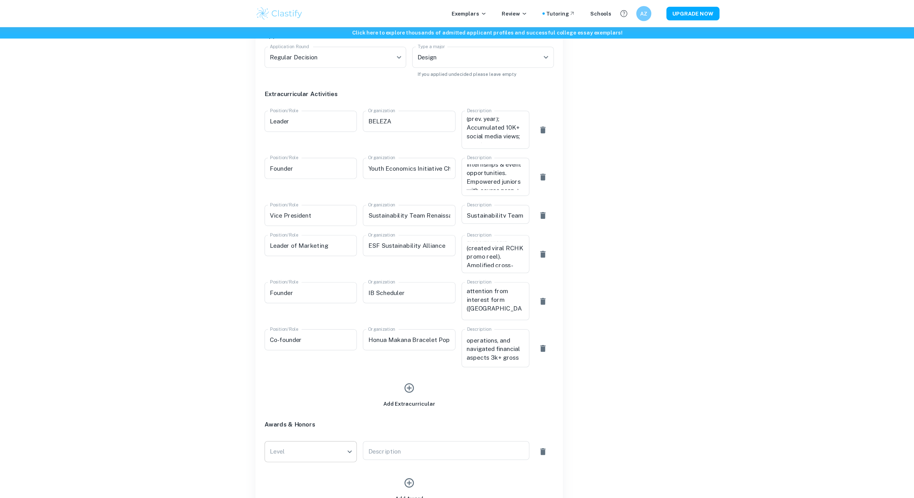
click at [317, 353] on li "International" at bounding box center [310, 352] width 71 height 14
type input "International"
click at [372, 364] on div "x Description" at bounding box center [422, 372] width 137 height 16
paste textarea "2025 Global Vision International Art and Design Award Bronze"
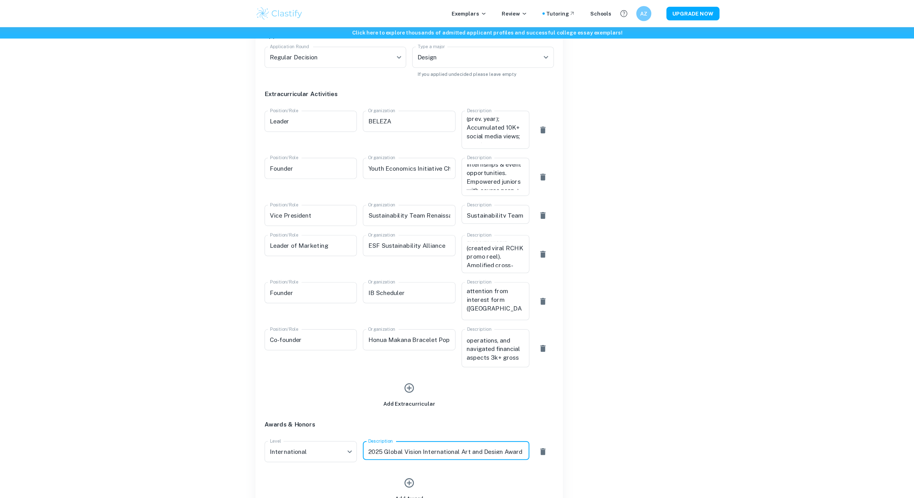
type textarea "2025 Global Vision International Art and Design Award Bronze"
click at [393, 394] on icon "button" at bounding box center [392, 398] width 9 height 9
click at [381, 389] on div "x Description" at bounding box center [422, 397] width 137 height 16
paste textarea "thos HKU Med: AI will Augment Healthcare 2nd Place"
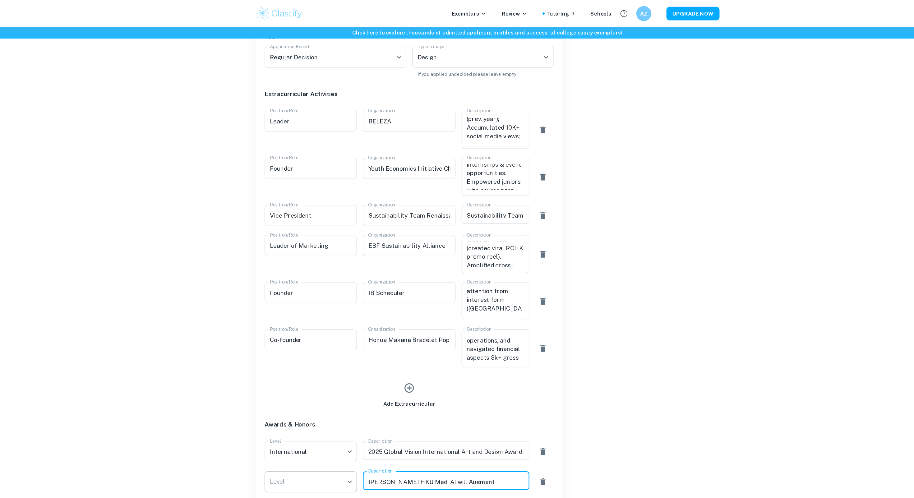
type textarea "thos HKU Med: AI will Augment Healthcare 2nd Place"
click at [314, 384] on li "National" at bounding box center [310, 390] width 71 height 14
type input "National"
click at [359, 389] on div "thos HKU Med: AI will Augment Healthcare 2nd Place x Description" at bounding box center [422, 397] width 137 height 16
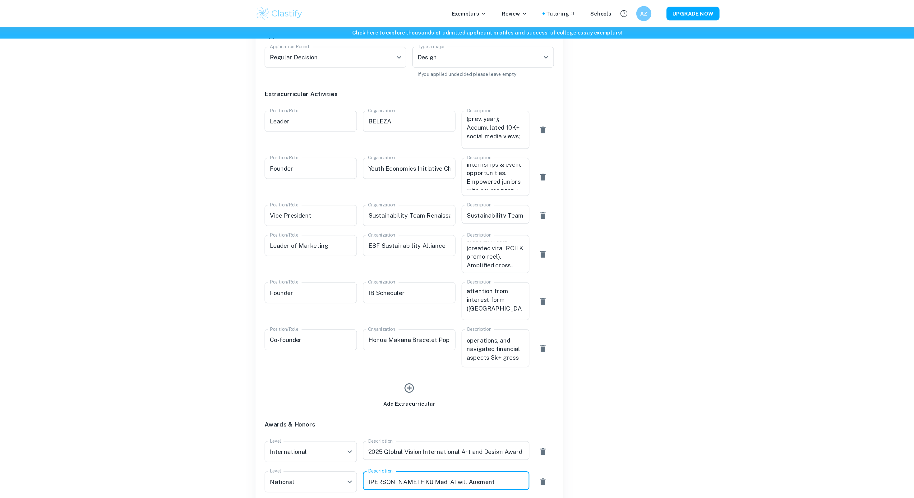
click at [358, 389] on div "thos HKU Med: AI will Augment Healthcare 2nd Place x Description" at bounding box center [422, 397] width 137 height 16
click at [360, 394] on textarea "thos HKU Med: AI will Augment Healthcare 2nd Place" at bounding box center [422, 396] width 128 height 5
type textarea "Ethos HKU Med: AI will Augment Healthcare 2nd Place"
click at [329, 399] on li "State/Regional" at bounding box center [310, 406] width 71 height 14
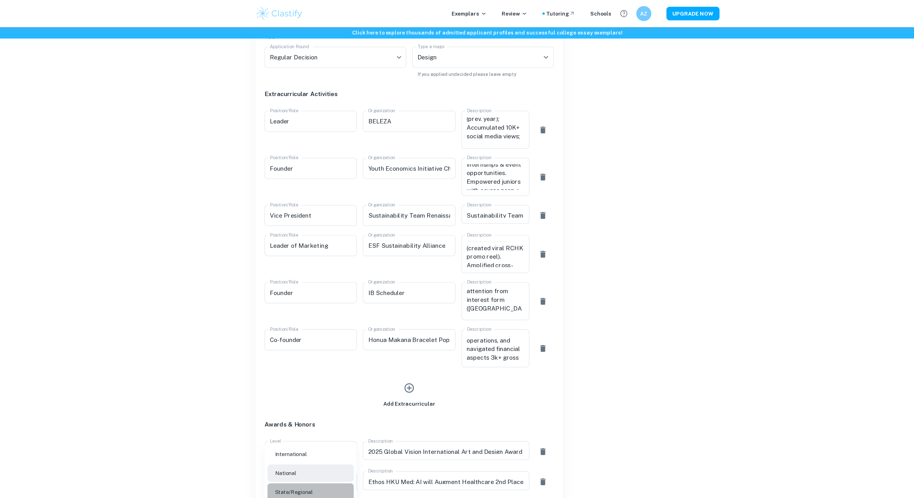
type input "State/Regional"
click at [394, 419] on icon "button" at bounding box center [392, 423] width 9 height 9
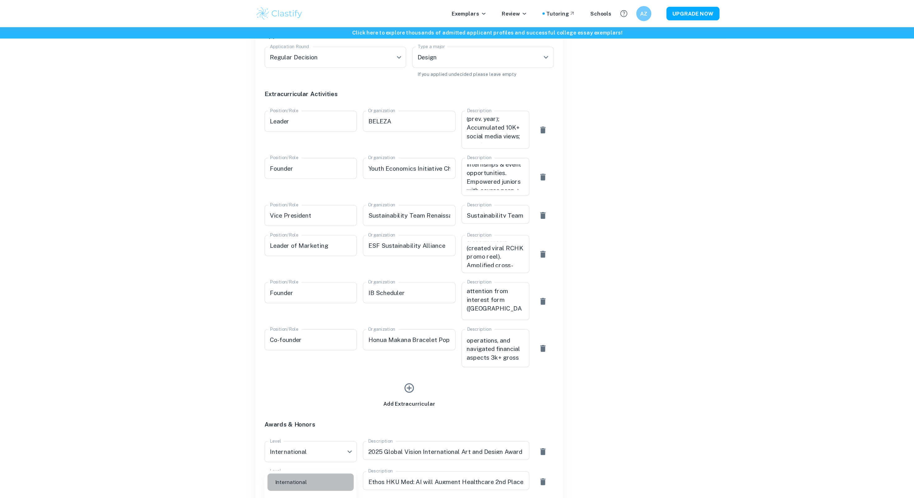
click at [304, 393] on li "International" at bounding box center [310, 398] width 71 height 14
type input "International"
click at [373, 414] on div "x Description" at bounding box center [422, 422] width 137 height 16
paste textarea "Asia Students Arts Festival 2024 Age 16-17 Group Team 2ND Runner-Up"
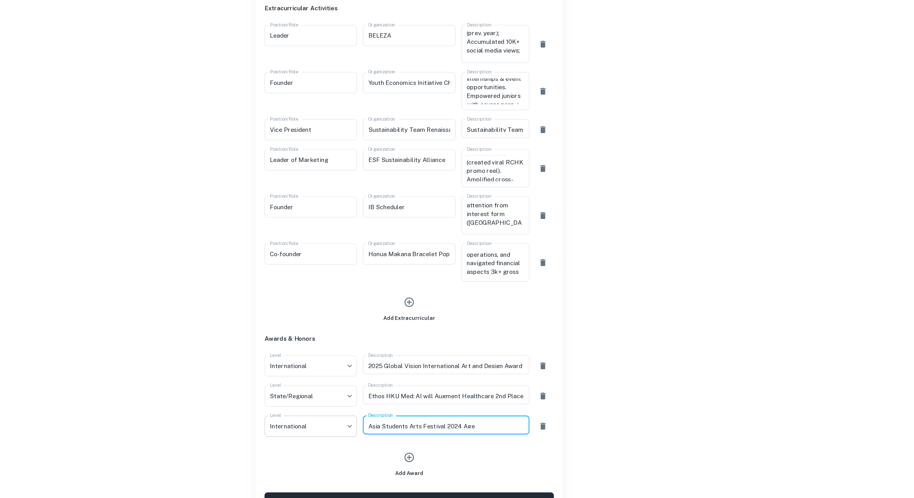
type textarea "Asia Students Arts Festival 2024 Age 16-17 Group Team 2ND Runner-Up"
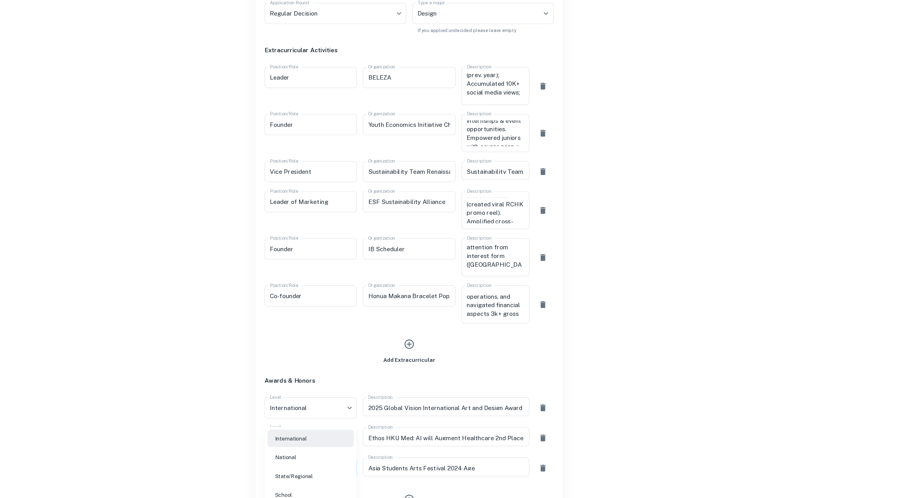
drag, startPoint x: 326, startPoint y: 292, endPoint x: 326, endPoint y: 328, distance: 35.8
click at [326, 328] on div at bounding box center [457, 249] width 914 height 498
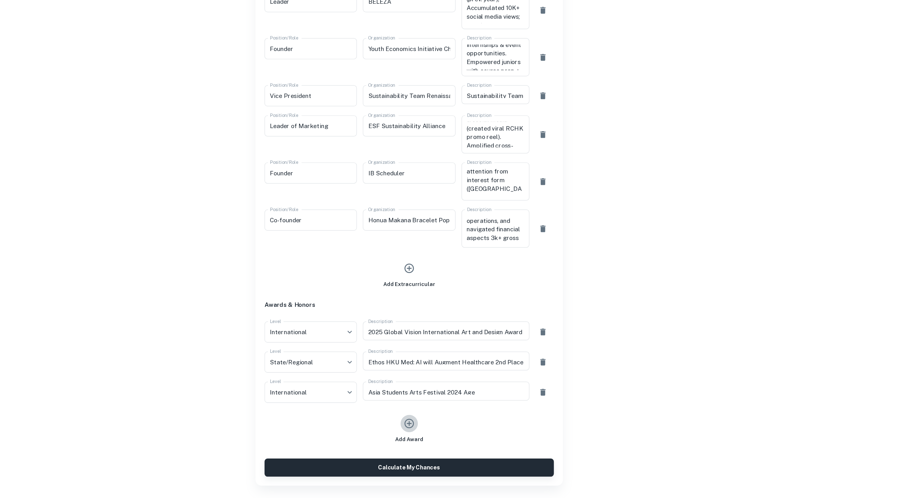
click at [388, 432] on icon "button" at bounding box center [392, 436] width 9 height 9
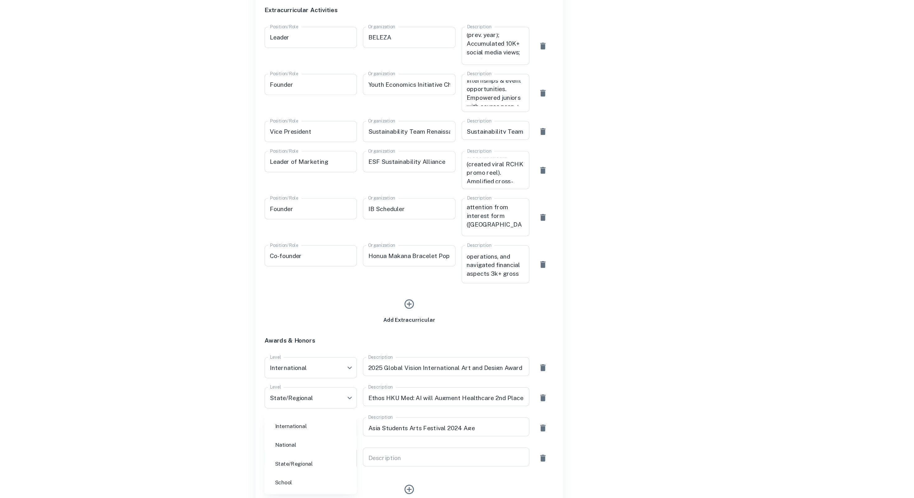
scroll to position [309, 0]
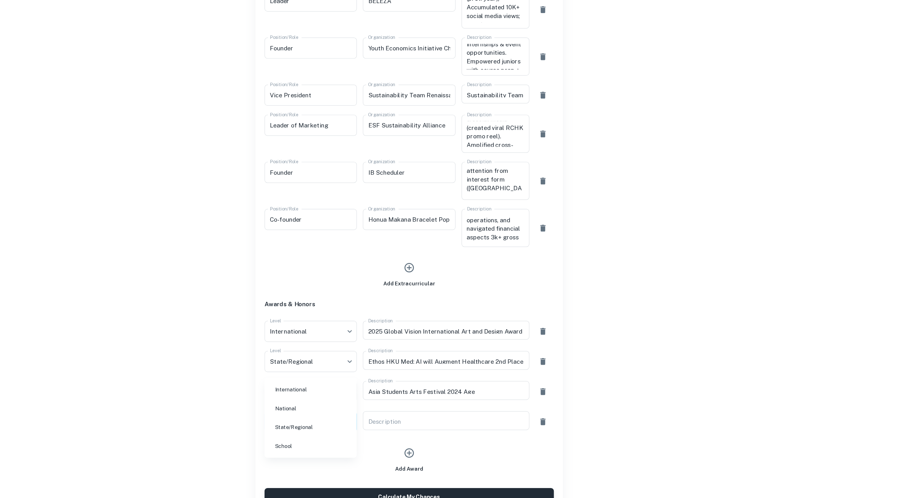
click at [294, 405] on li "International" at bounding box center [310, 408] width 71 height 14
type input "International"
click at [364, 432] on textarea "Description" at bounding box center [422, 434] width 128 height 5
paste textarea "oint School Music Competition 2024 String Cello Solo Senior Bronze award"
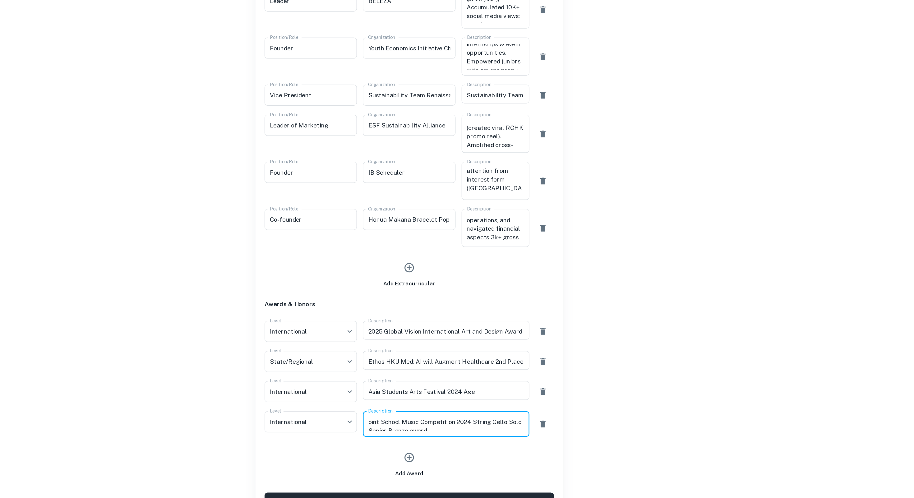
click at [359, 432] on textarea "oint School Music Competition 2024 String Cello Solo Senior Bronze award" at bounding box center [422, 437] width 128 height 11
type textarea "Joint School Music Competition 2024 String Cello Solo Senior Bronze award"
click at [396, 493] on button "Calculate My Chances" at bounding box center [392, 500] width 239 height 15
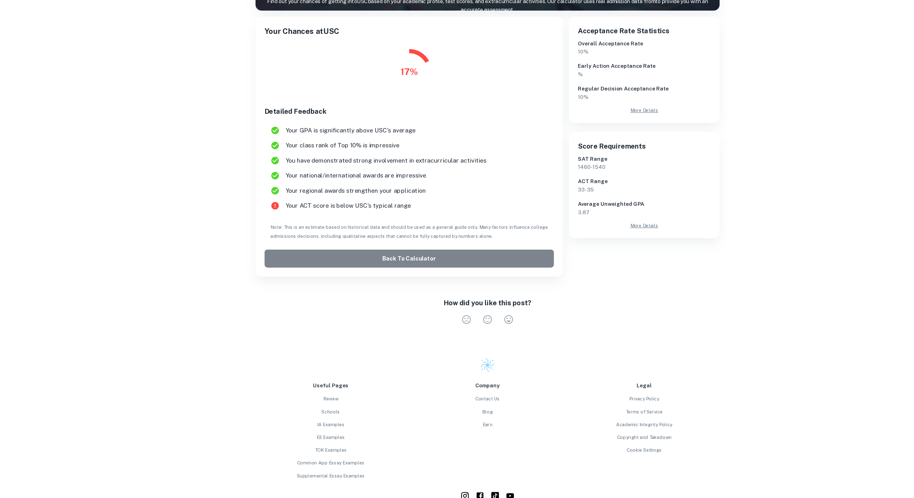
click at [385, 293] on button "Back to Calculator" at bounding box center [392, 300] width 239 height 15
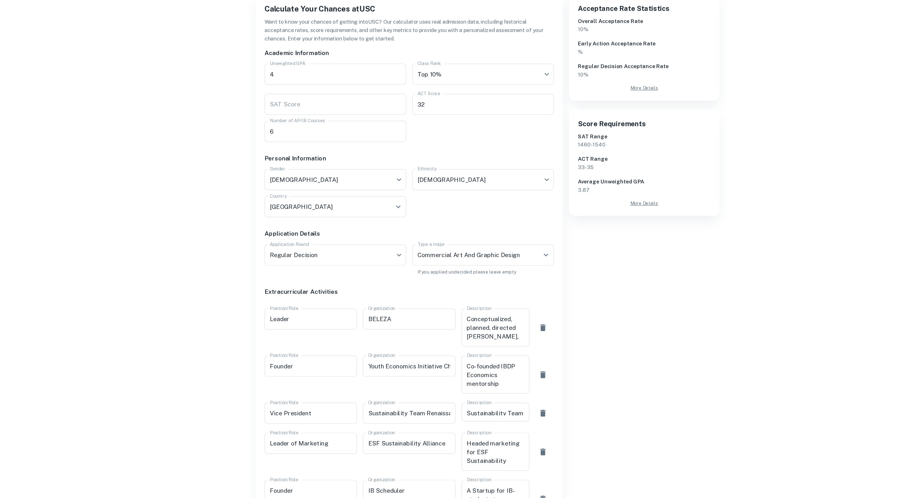
scroll to position [48, 0]
click at [419, 163] on input "32" at bounding box center [453, 171] width 117 height 17
type input "3"
click at [433, 170] on div "Academic Information Unweighted GPA 4 Unweighted GPA Class Rank Top 10% Top 10%…" at bounding box center [390, 445] width 244 height 649
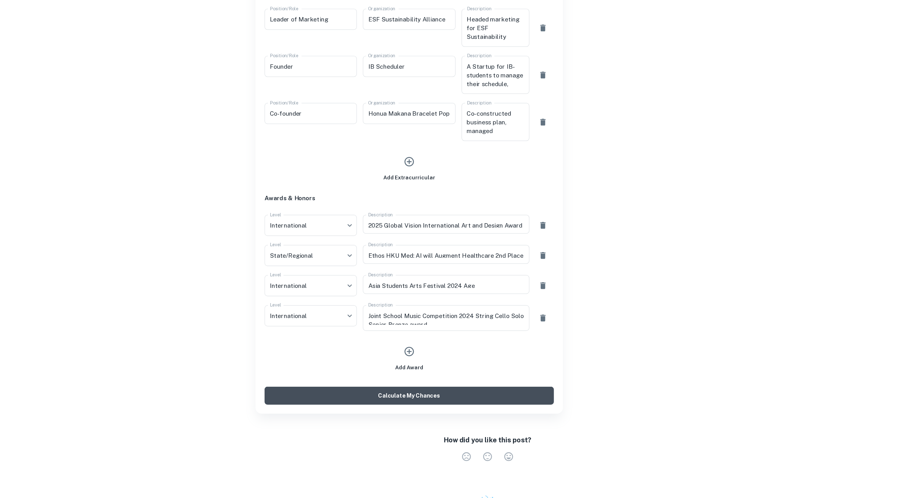
click at [407, 406] on button "Calculate My Chances" at bounding box center [392, 413] width 239 height 15
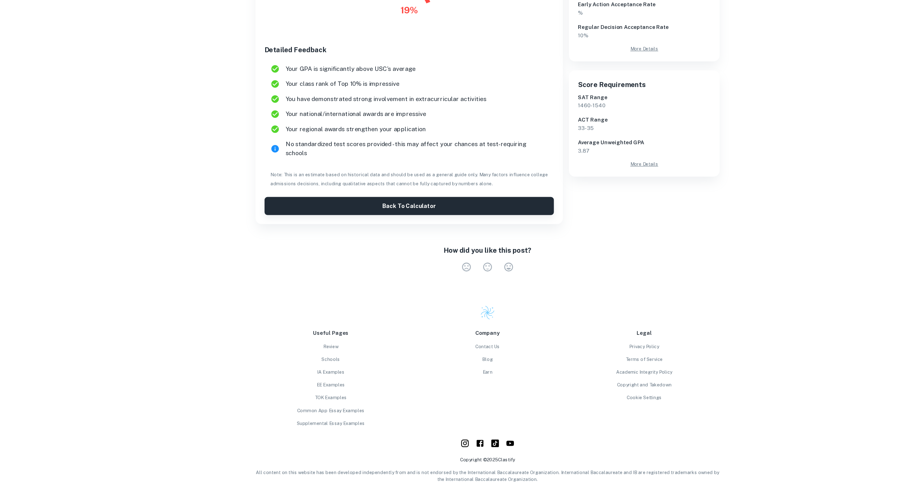
scroll to position [28, 0]
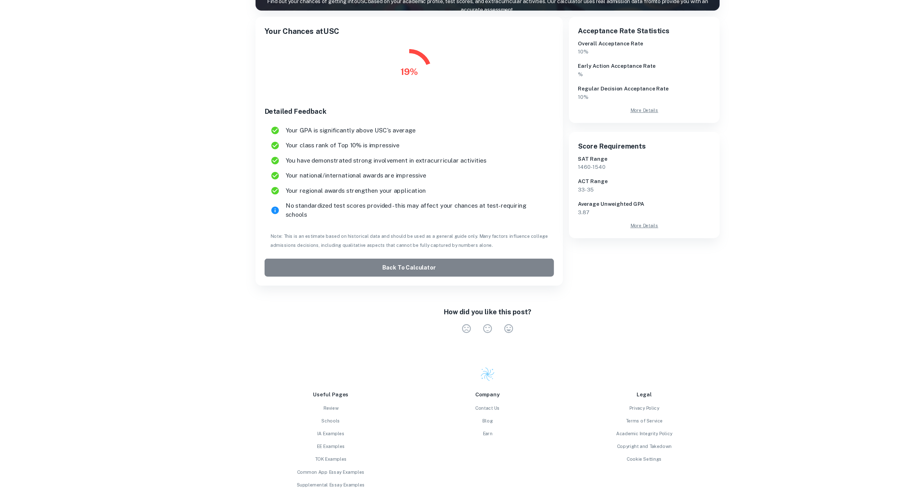
click at [405, 300] on button "Back to Calculator" at bounding box center [392, 307] width 239 height 15
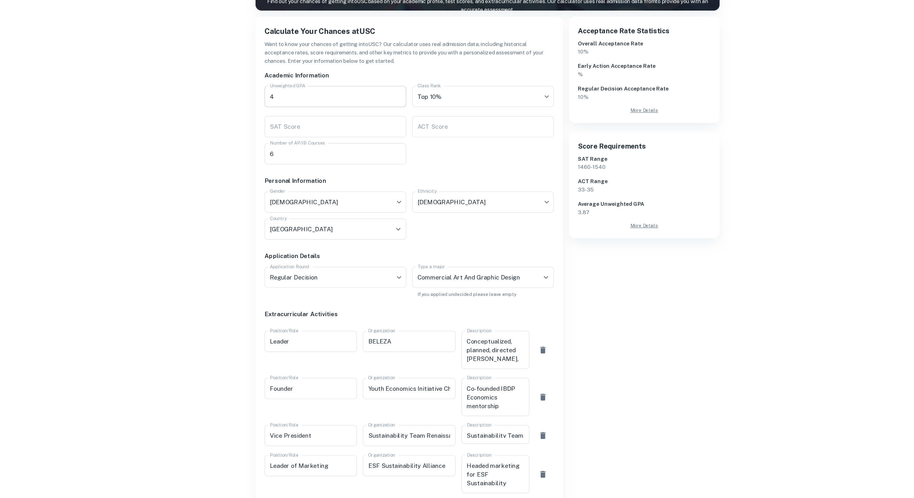
click at [364, 158] on input "4" at bounding box center [331, 166] width 117 height 17
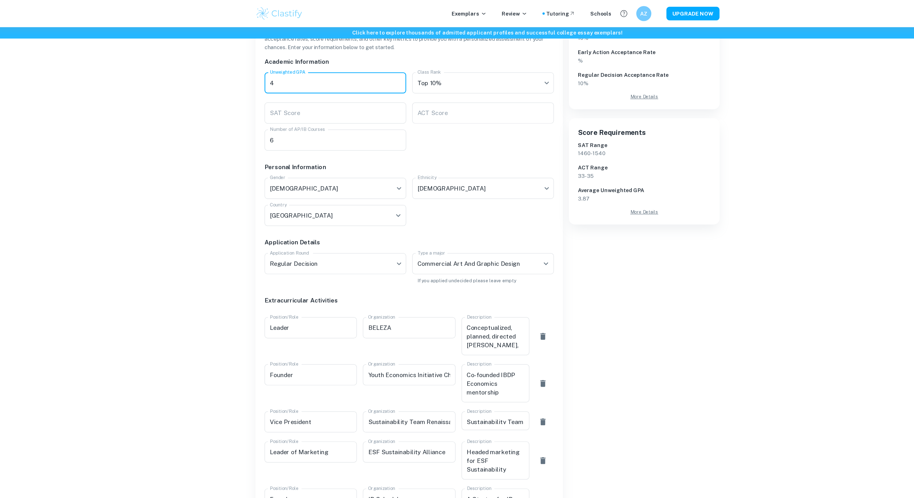
scroll to position [71, 0]
